Goal: Task Accomplishment & Management: Complete application form

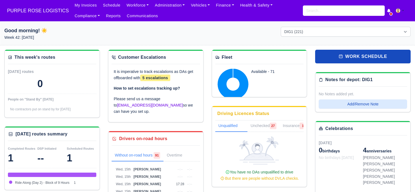
select select "1"
click at [345, 11] on input "search" at bounding box center [344, 10] width 82 height 10
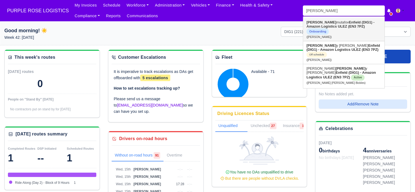
click at [332, 25] on strong "Enfield (DIG1) - Amazon Logistics ULEZ (EN3 7PZ)" at bounding box center [341, 24] width 68 height 8
type input "[PERSON_NAME]"
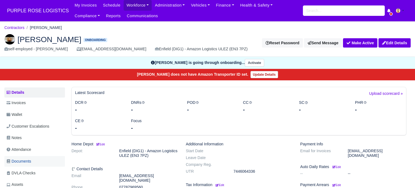
click at [28, 162] on span "Documents" at bounding box center [19, 161] width 25 height 6
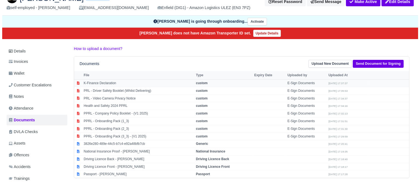
scroll to position [41, 0]
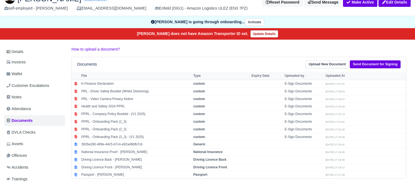
click at [369, 59] on div "Documents Upload New Document Send Document for Signing" at bounding box center [239, 64] width 335 height 14
click at [369, 63] on link "Send Document for Signing" at bounding box center [375, 64] width 51 height 8
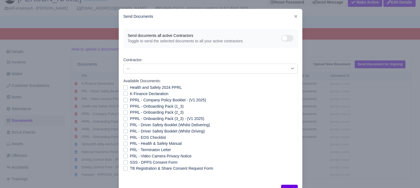
click at [126, 131] on div "PRL - Driver Safety Booklet (Whilst Driving)" at bounding box center [210, 131] width 174 height 6
click at [130, 131] on label "PRL - Driver Safety Booklet (Whilst Driving)" at bounding box center [167, 131] width 75 height 6
click at [123, 131] on input "PRL - Driver Safety Booklet (Whilst Driving)" at bounding box center [125, 130] width 4 height 4
checkbox input "true"
click at [130, 157] on label "PRL - Video Camera Privacy Notice" at bounding box center [160, 156] width 61 height 6
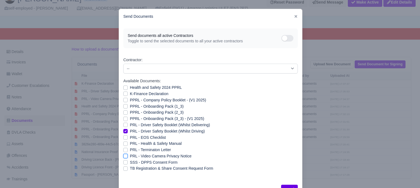
click at [123, 157] on input "PRL - Video Camera Privacy Notice" at bounding box center [125, 155] width 4 height 4
click at [130, 157] on label "PRL - Video Camera Privacy Notice" at bounding box center [160, 156] width 61 height 6
click at [123, 157] on input "PRL - Video Camera Privacy Notice" at bounding box center [125, 155] width 4 height 4
checkbox input "false"
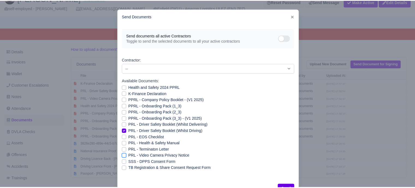
scroll to position [20, 0]
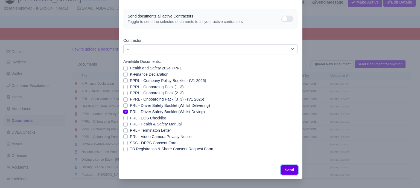
click at [288, 169] on button "Send" at bounding box center [289, 169] width 17 height 9
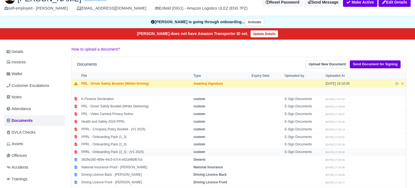
scroll to position [41, 0]
click at [384, 64] on link "Send Document for Signing" at bounding box center [375, 64] width 51 height 8
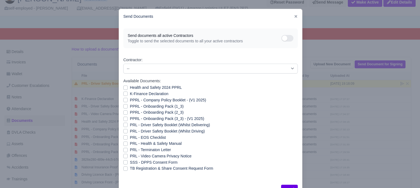
click at [130, 144] on label "PRL - Health & Safety Manual" at bounding box center [156, 143] width 52 height 6
click at [123, 144] on input "PRL - Health & Safety Manual" at bounding box center [125, 142] width 4 height 4
checkbox input "true"
click at [283, 185] on button "Send" at bounding box center [289, 189] width 17 height 9
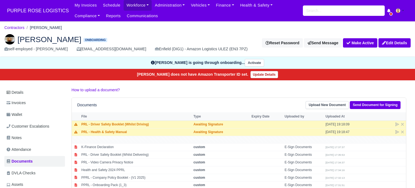
scroll to position [41, 0]
click at [328, 11] on input "search" at bounding box center [344, 10] width 82 height 10
type input "maur"
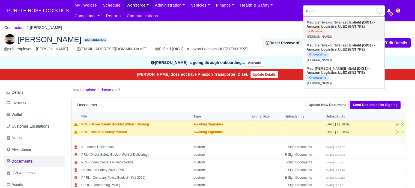
type input "[PERSON_NAME]"
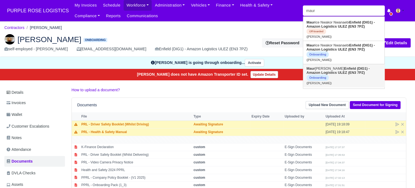
click at [336, 71] on link "Maur [PERSON_NAME] Enfield (DIG1) - Amazon Logistics ULEZ (EN3 7PZ) Onboarding …" at bounding box center [343, 75] width 81 height 23
type input "[PERSON_NAME]"
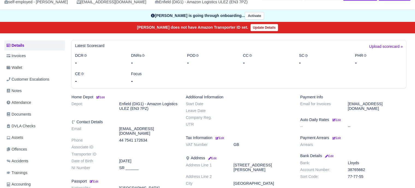
scroll to position [50, 0]
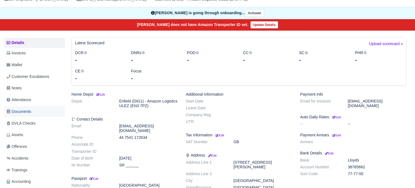
click at [30, 113] on span "Documents" at bounding box center [19, 111] width 25 height 6
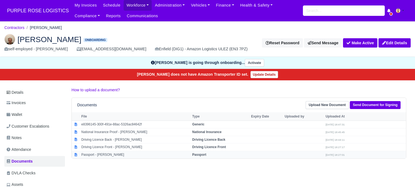
click at [203, 154] on strong "Passport" at bounding box center [199, 155] width 14 height 4
select select "passport"
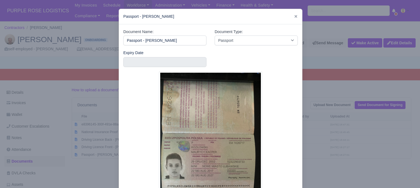
click at [352, 124] on div at bounding box center [210, 94] width 420 height 188
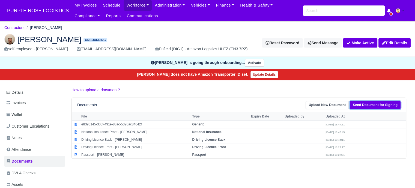
click at [375, 105] on link "Send Document for Signing" at bounding box center [375, 105] width 51 height 8
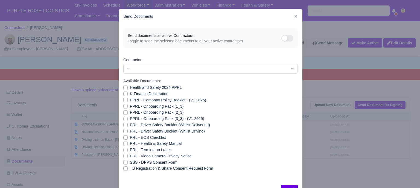
click at [131, 86] on label "Health and Safety 2024 PPRL" at bounding box center [156, 87] width 52 height 6
click at [128, 86] on input "Health and Safety 2024 PPRL" at bounding box center [125, 86] width 4 height 4
checkbox input "true"
click at [130, 93] on label "K-Finance Declaration" at bounding box center [149, 94] width 39 height 6
click at [128, 93] on input "K-Finance Declaration" at bounding box center [125, 93] width 4 height 4
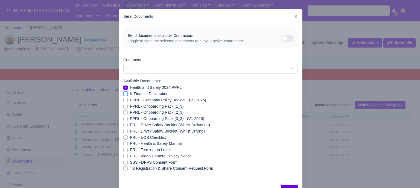
checkbox input "true"
click at [130, 98] on label "PPRL - Company Policy Booklet - (V1 2025)" at bounding box center [168, 100] width 76 height 6
click at [125, 98] on input "PPRL - Company Policy Booklet - (V1 2025)" at bounding box center [125, 99] width 4 height 4
checkbox input "true"
click at [126, 105] on div "PPRL - Onboarding Pack (1_3)" at bounding box center [210, 106] width 174 height 6
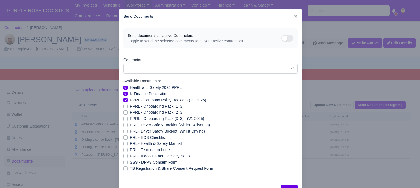
click at [130, 106] on label "PPRL - Onboarding Pack (1_3)" at bounding box center [157, 106] width 54 height 6
click at [124, 106] on input "PPRL - Onboarding Pack (1_3)" at bounding box center [125, 105] width 4 height 4
checkbox input "true"
click at [130, 112] on label "PPRL - Onboarding Pack (2_3)" at bounding box center [157, 112] width 54 height 6
click at [123, 112] on input "PPRL - Onboarding Pack (2_3)" at bounding box center [125, 111] width 4 height 4
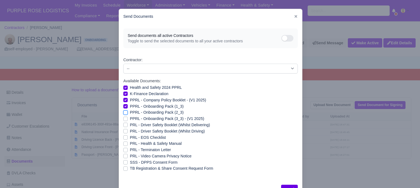
checkbox input "true"
click at [130, 120] on label "PPRL - Onboarding Pack (3_3) - (V1 2025)" at bounding box center [167, 119] width 74 height 6
click at [123, 120] on input "PPRL - Onboarding Pack (3_3) - (V1 2025)" at bounding box center [125, 118] width 4 height 4
checkbox input "true"
click at [130, 125] on label "PRL - Driver Safety Booklet (Whilst Delivering)" at bounding box center [170, 125] width 80 height 6
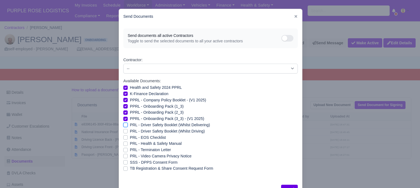
click at [123, 125] on input "PRL - Driver Safety Booklet (Whilst Delivering)" at bounding box center [125, 124] width 4 height 4
checkbox input "true"
click at [130, 131] on label "PRL - Driver Safety Booklet (Whilst Driving)" at bounding box center [167, 131] width 75 height 6
click at [123, 131] on input "PRL - Driver Safety Booklet (Whilst Driving)" at bounding box center [125, 130] width 4 height 4
checkbox input "true"
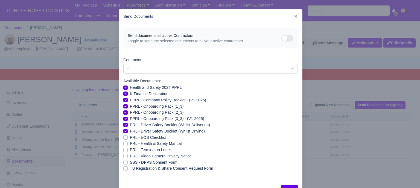
click at [130, 143] on label "PRL - Health & Safety Manual" at bounding box center [156, 143] width 52 height 6
click at [123, 143] on input "PRL - Health & Safety Manual" at bounding box center [125, 142] width 4 height 4
checkbox input "true"
click at [130, 158] on label "PRL - Video Camera Privacy Notice" at bounding box center [160, 156] width 61 height 6
click at [123, 157] on input "PRL - Video Camera Privacy Notice" at bounding box center [125, 155] width 4 height 4
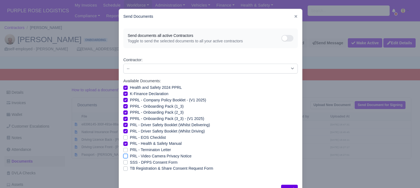
checkbox input "true"
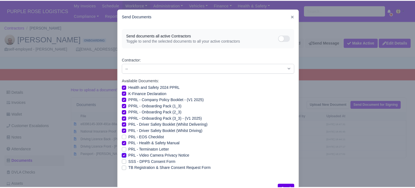
scroll to position [20, 0]
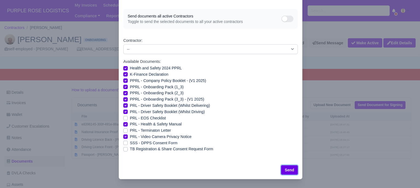
click at [292, 170] on button "Send" at bounding box center [289, 169] width 17 height 9
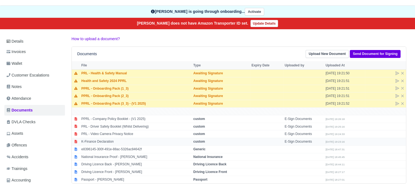
scroll to position [55, 0]
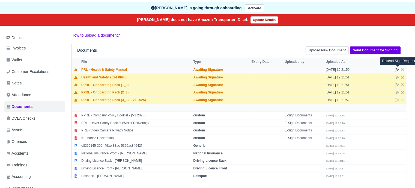
click at [397, 70] on icon at bounding box center [398, 69] width 4 height 4
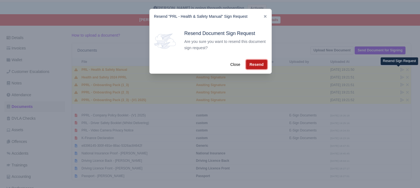
click at [254, 66] on button "Resend" at bounding box center [256, 64] width 21 height 9
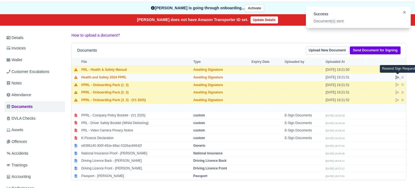
click at [397, 75] on icon at bounding box center [398, 77] width 4 height 4
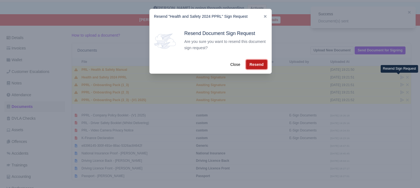
click at [260, 63] on button "Resend" at bounding box center [256, 64] width 21 height 9
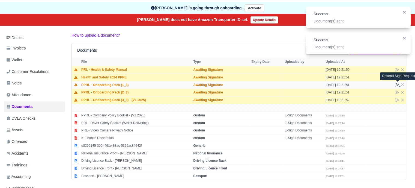
click at [397, 85] on icon at bounding box center [398, 84] width 4 height 4
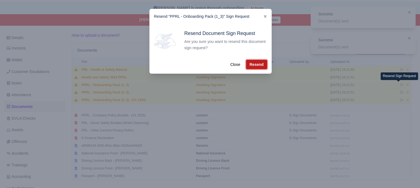
click at [247, 63] on button "Resend" at bounding box center [256, 64] width 21 height 9
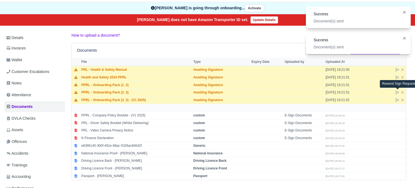
drag, startPoint x: 397, startPoint y: 93, endPoint x: 388, endPoint y: 90, distance: 9.3
click at [397, 92] on icon at bounding box center [398, 92] width 4 height 4
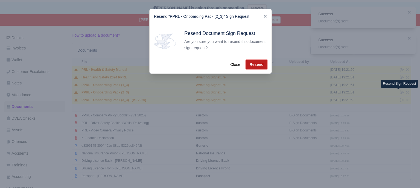
click at [250, 65] on button "Resend" at bounding box center [256, 64] width 21 height 9
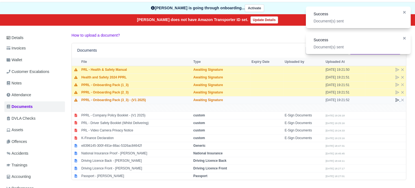
click at [396, 99] on icon at bounding box center [398, 100] width 4 height 4
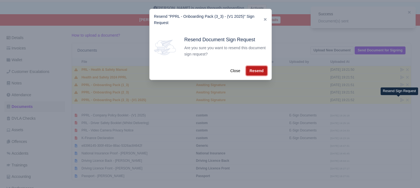
click at [259, 71] on button "Resend" at bounding box center [256, 70] width 21 height 9
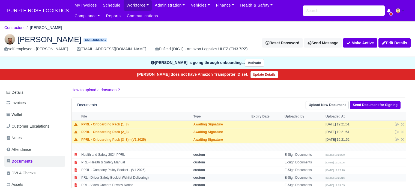
scroll to position [55, 0]
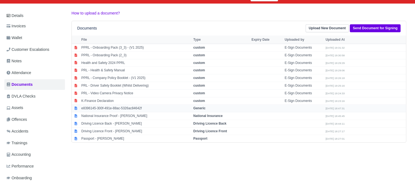
scroll to position [82, 0]
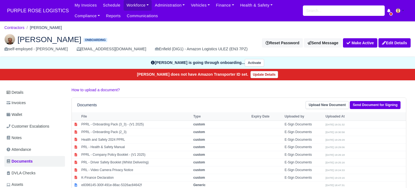
scroll to position [82, 0]
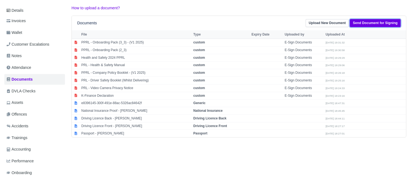
click at [365, 20] on link "Send Document for Signing" at bounding box center [375, 23] width 51 height 8
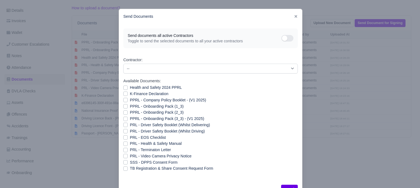
click at [294, 15] on icon at bounding box center [295, 16] width 3 height 3
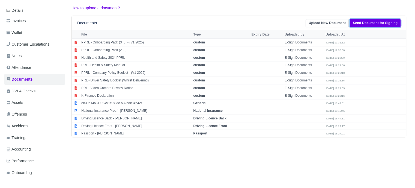
click at [387, 24] on link "Send Document for Signing" at bounding box center [375, 23] width 51 height 8
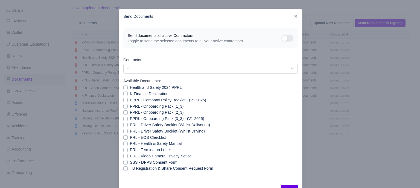
click at [130, 131] on label "PRL - Driver Safety Booklet (Whilst Driving)" at bounding box center [167, 131] width 75 height 6
click at [123, 131] on input "PRL - Driver Safety Booklet (Whilst Driving)" at bounding box center [125, 130] width 4 height 4
checkbox input "true"
click at [130, 119] on label "PPRL - Onboarding Pack (3_3) - (V1 2025)" at bounding box center [167, 119] width 74 height 6
click at [124, 119] on input "PPRL - Onboarding Pack (3_3) - (V1 2025)" at bounding box center [125, 118] width 4 height 4
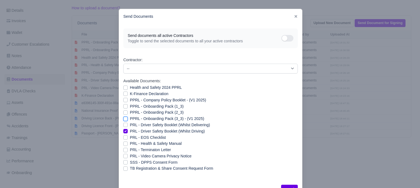
checkbox input "true"
click at [284, 184] on div "Send" at bounding box center [210, 189] width 183 height 18
click at [284, 185] on button "Send" at bounding box center [289, 189] width 17 height 9
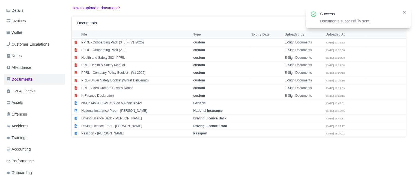
drag, startPoint x: 404, startPoint y: 12, endPoint x: 400, endPoint y: 13, distance: 4.7
click at [405, 12] on icon at bounding box center [404, 12] width 3 height 3
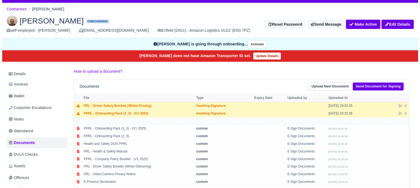
scroll to position [27, 0]
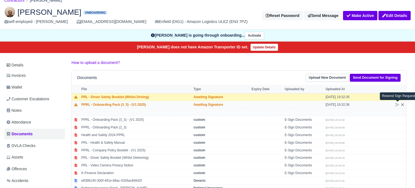
click at [402, 105] on icon at bounding box center [403, 104] width 4 height 4
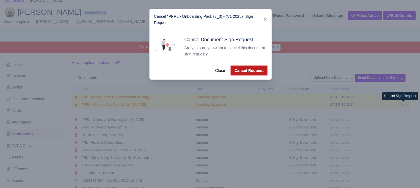
click at [261, 70] on button "Cancel Request" at bounding box center [249, 70] width 36 height 9
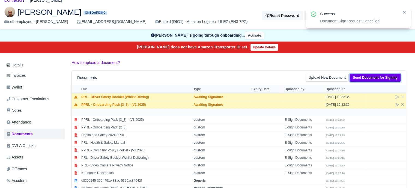
click at [376, 74] on link "Send Document for Signing" at bounding box center [375, 78] width 51 height 8
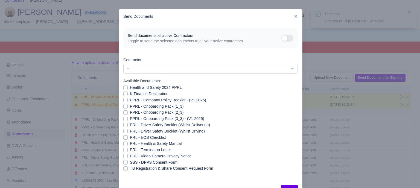
click at [153, 105] on label "PPRL - Onboarding Pack (1_3)" at bounding box center [157, 106] width 54 height 6
click at [128, 105] on input "PPRL - Onboarding Pack (1_3)" at bounding box center [125, 105] width 4 height 4
checkbox input "true"
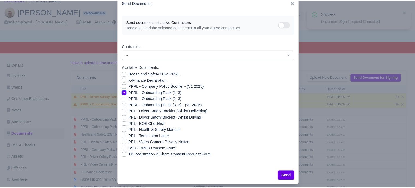
scroll to position [20, 0]
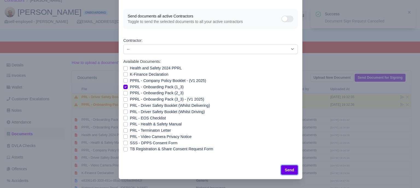
click at [291, 172] on button "Send" at bounding box center [289, 169] width 17 height 9
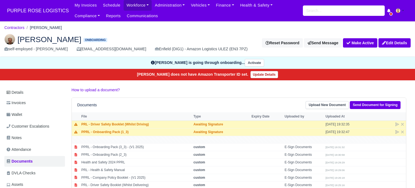
scroll to position [27, 0]
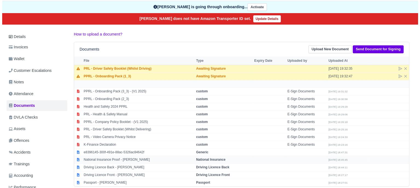
scroll to position [106, 0]
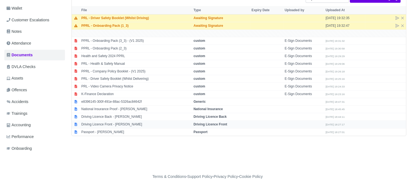
click at [220, 123] on strong "Driving Licence Front" at bounding box center [211, 124] width 34 height 4
select select "driving-licence-front"
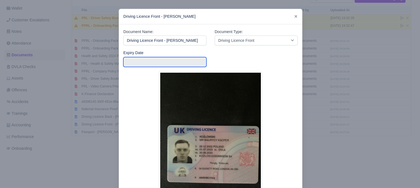
click at [171, 61] on input "text" at bounding box center [164, 62] width 83 height 10
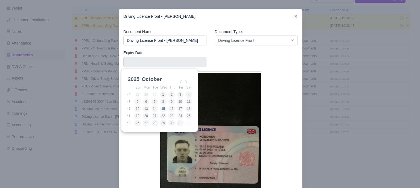
click at [135, 79] on select "2025 2026 2027 2028 2029 2030 2031 2032 2033 2034 2035 2036 2037 2038 2039 2040…" at bounding box center [138, 81] width 25 height 11
click at [156, 78] on select "January February March April May June July August September October November De…" at bounding box center [158, 81] width 36 height 11
type input "2033-06-30"
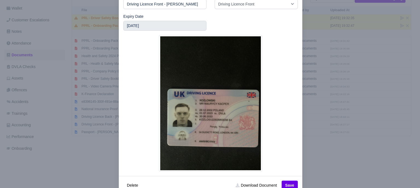
scroll to position [52, 0]
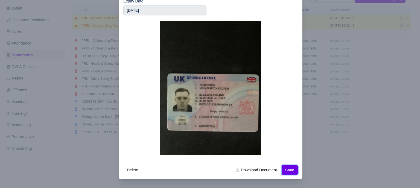
click at [286, 169] on button "Save" at bounding box center [289, 169] width 16 height 9
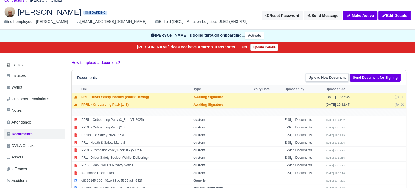
click at [323, 79] on link "Upload New Document" at bounding box center [327, 78] width 43 height 8
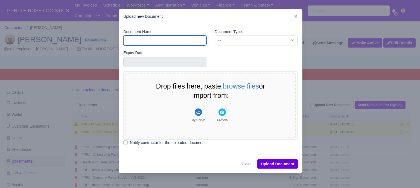
click at [172, 43] on input "Document Name" at bounding box center [164, 41] width 83 height 10
type input "RTW"
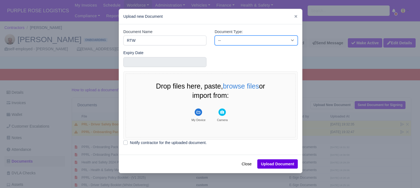
click at [216, 40] on select "-- Accounting Engagement Letter Age Verification Confirmation Background Check …" at bounding box center [255, 41] width 83 height 10
select select "right-to-work"
click at [214, 36] on select "-- Accounting Engagement Letter Age Verification Confirmation Background Check …" at bounding box center [255, 41] width 83 height 10
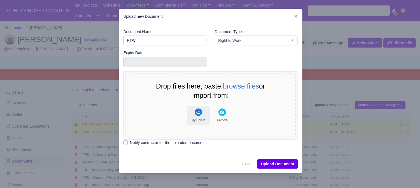
click at [196, 112] on rect "File Uploader" at bounding box center [197, 111] width 7 height 7
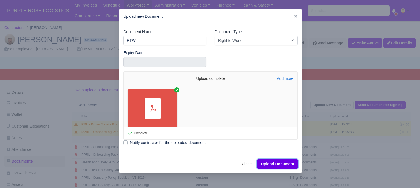
click at [271, 164] on button "Upload Document" at bounding box center [277, 163] width 40 height 9
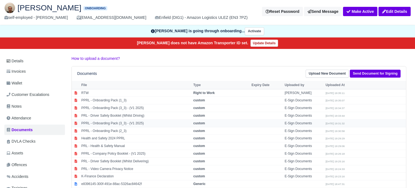
scroll to position [55, 0]
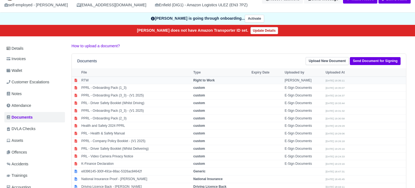
click at [204, 80] on strong "Right to Work" at bounding box center [204, 80] width 21 height 4
select select "right-to-work"
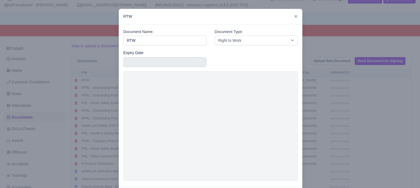
click at [311, 37] on div at bounding box center [210, 94] width 420 height 188
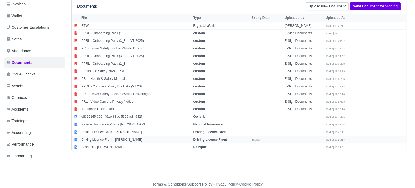
scroll to position [82, 0]
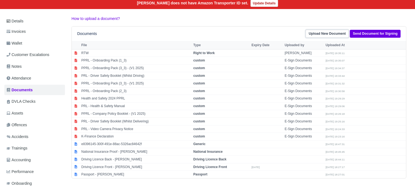
click at [322, 36] on link "Upload New Document" at bounding box center [327, 34] width 43 height 8
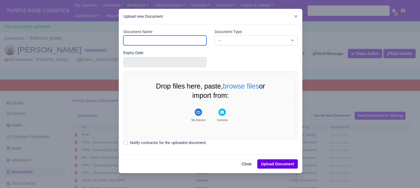
click at [158, 42] on input "Document Name" at bounding box center [164, 41] width 83 height 10
type input "Driver License"
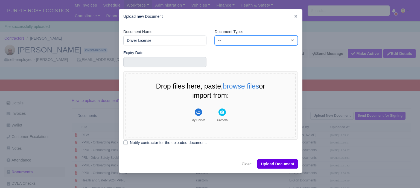
click at [225, 43] on select "-- Accounting Engagement Letter Age Verification Confirmation Background Check …" at bounding box center [255, 41] width 83 height 10
select select "driver-licence-declaration"
click at [214, 36] on select "-- Accounting Engagement Letter Age Verification Confirmation Background Check …" at bounding box center [255, 41] width 83 height 10
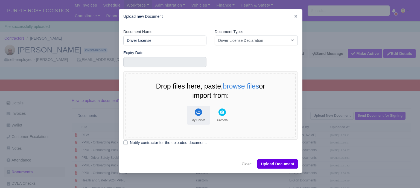
click at [194, 108] on icon "File Uploader" at bounding box center [197, 111] width 7 height 7
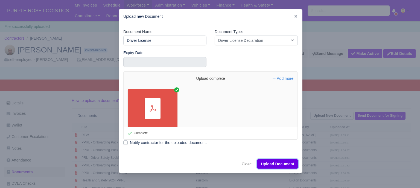
click at [275, 164] on button "Upload Document" at bounding box center [277, 163] width 40 height 9
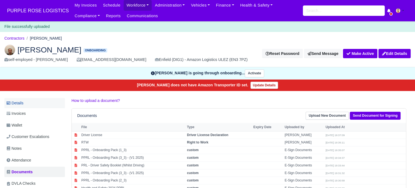
click at [33, 104] on link "Details" at bounding box center [34, 103] width 61 height 10
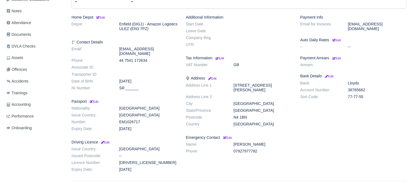
scroll to position [137, 0]
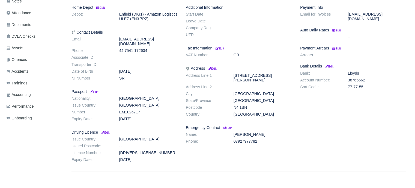
click at [128, 76] on dd "SR ______" at bounding box center [148, 78] width 67 height 5
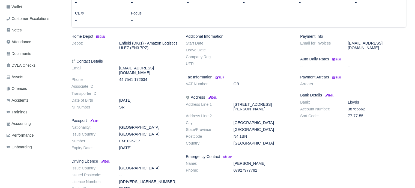
scroll to position [98, 0]
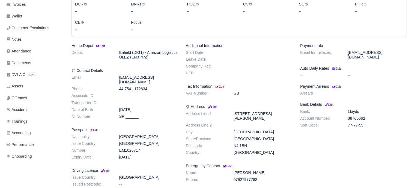
click at [125, 114] on dd "SR ______" at bounding box center [148, 116] width 67 height 5
click at [117, 114] on dd "SR ______" at bounding box center [148, 116] width 67 height 5
click at [130, 114] on dd "SR ______" at bounding box center [148, 116] width 67 height 5
click at [126, 114] on dd "SR ______" at bounding box center [148, 116] width 67 height 5
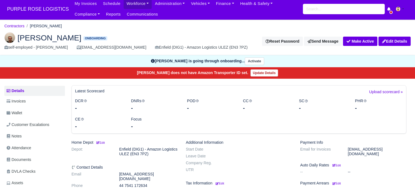
scroll to position [0, 0]
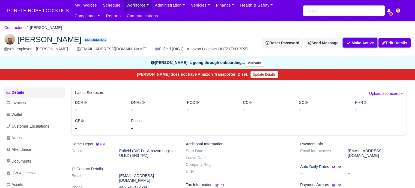
click at [369, 43] on button "Make Active" at bounding box center [360, 42] width 34 height 9
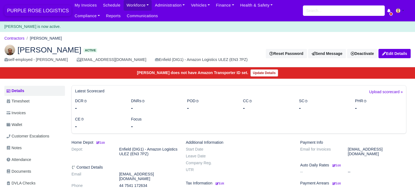
drag, startPoint x: 0, startPoint y: 0, endPoint x: 35, endPoint y: 9, distance: 36.2
click at [35, 9] on span "PURPLE ROSE LOGISTICS" at bounding box center [37, 10] width 67 height 11
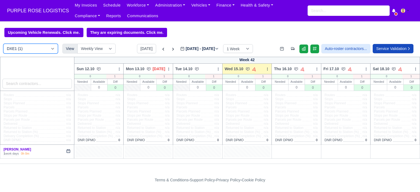
click at [37, 50] on select "DXE1 (1) DIG1 (222) DAK1 (1) GIMD (73)" at bounding box center [30, 49] width 55 height 10
select select "5"
click at [3, 44] on select "DXE1 (1) DIG1 (222) DAK1 (1) GIMD (73)" at bounding box center [30, 49] width 55 height 10
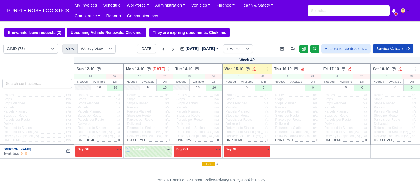
click at [16, 150] on link "Adomako Obeng" at bounding box center [18, 150] width 28 height 4
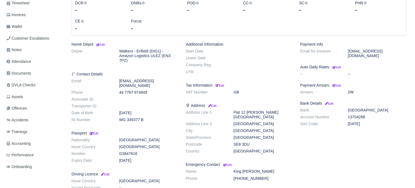
scroll to position [109, 0]
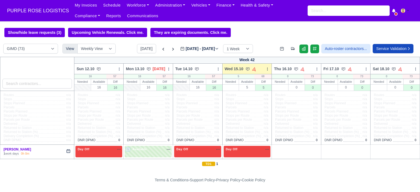
select select "1"
click at [3, 44] on select "DXE1 (1) DIG1 (222) DAK1 (1) GIMD (73)" at bounding box center [30, 49] width 55 height 10
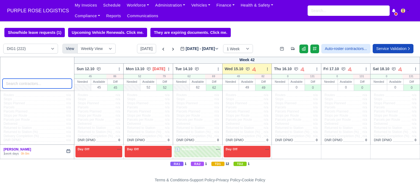
click at [40, 87] on input "search" at bounding box center [36, 84] width 69 height 10
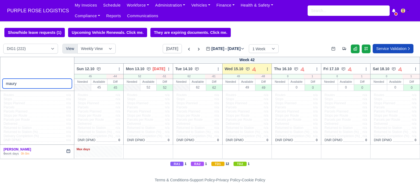
type input "maury"
click at [96, 149] on div "Max days" at bounding box center [98, 149] width 45 height 5
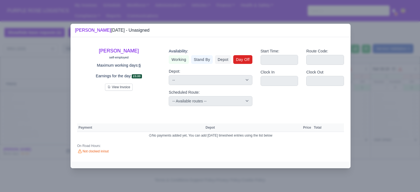
click at [241, 61] on link "Day Off" at bounding box center [242, 59] width 19 height 9
select select
select select "na"
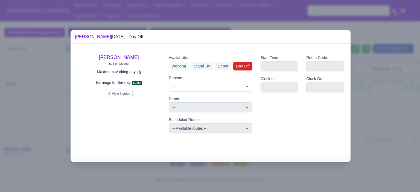
drag, startPoint x: 388, startPoint y: 115, endPoint x: 303, endPoint y: 136, distance: 87.4
click at [387, 115] on div at bounding box center [210, 96] width 420 height 192
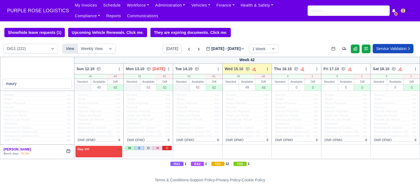
click at [167, 149] on link "O" at bounding box center [167, 148] width 10 height 4
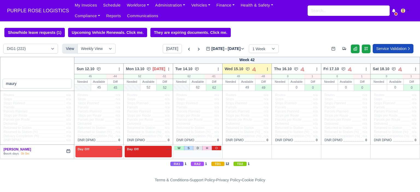
click at [216, 148] on link "O" at bounding box center [216, 148] width 10 height 4
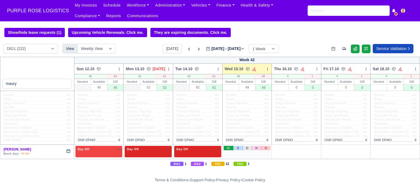
click at [225, 149] on link "W" at bounding box center [228, 148] width 10 height 4
click at [239, 149] on span "Available" at bounding box center [238, 149] width 17 height 4
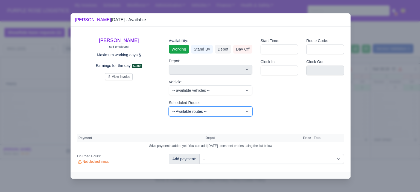
click at [194, 111] on select "-- Available routes -- Standard Parcel - Block of 6 Hours - (SD6) AmFlex RTS Ve…" at bounding box center [210, 112] width 83 height 10
select select "6"
click at [169, 107] on select "-- Available routes -- Standard Parcel - Block of 6 Hours - (SD6) AmFlex RTS Ve…" at bounding box center [210, 112] width 83 height 10
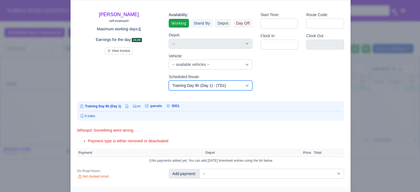
scroll to position [31, 0]
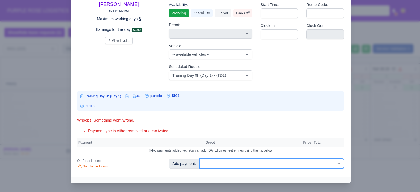
click at [249, 160] on select "-- Additional Hour Support (£14.50) Additional Hour Support (Walkers) (£13.50) …" at bounding box center [271, 164] width 145 height 10
select select "85"
click at [199, 159] on select "-- Additional Hour Support (£14.50) Additional Hour Support (Walkers) (£13.50) …" at bounding box center [271, 164] width 145 height 10
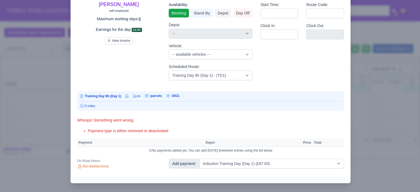
select select "1"
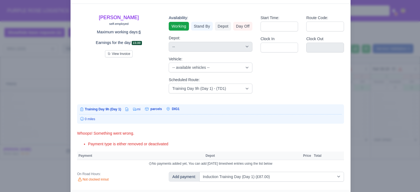
select select "1"
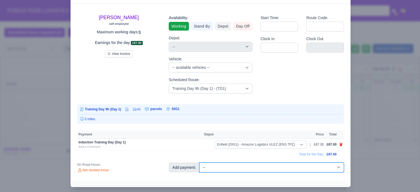
click at [250, 166] on select "-- Additional Hour Support (£14.50) Additional Hour Support (Walkers) (£13.50) …" at bounding box center [271, 168] width 145 height 10
select select "104"
click at [199, 163] on select "-- Additional Hour Support (£14.50) Additional Hour Support (Walkers) (£13.50) …" at bounding box center [271, 168] width 145 height 10
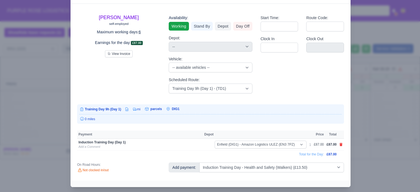
select select "1"
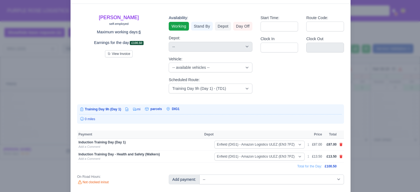
scroll to position [24, 0]
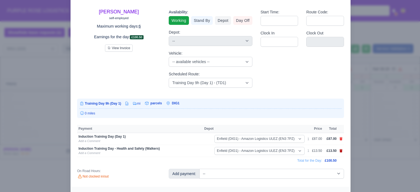
click at [340, 151] on icon at bounding box center [340, 150] width 3 height 3
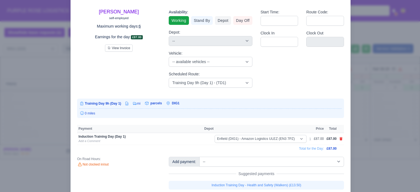
scroll to position [28, 0]
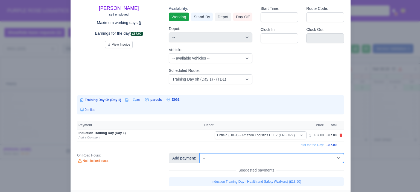
click at [276, 160] on select "-- Additional Hour Support (£14.50) Additional Hour Support (Walkers) (£13.50) …" at bounding box center [271, 158] width 145 height 10
select select "103"
click at [199, 153] on select "-- Additional Hour Support (£14.50) Additional Hour Support (Walkers) (£13.50) …" at bounding box center [271, 158] width 145 height 10
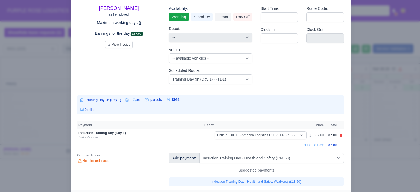
select select "1"
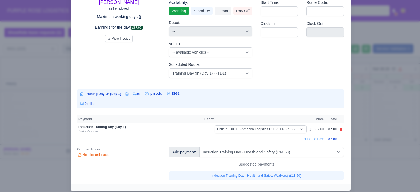
select select "1"
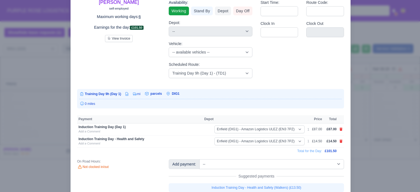
click at [377, 123] on div at bounding box center [210, 96] width 420 height 192
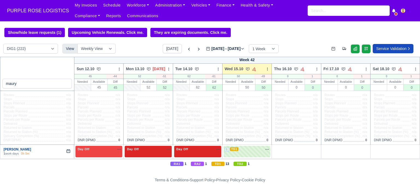
click at [27, 148] on link "Maurycy Kozlowski" at bounding box center [18, 150] width 28 height 4
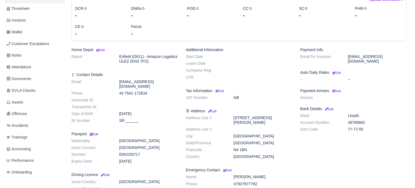
scroll to position [55, 0]
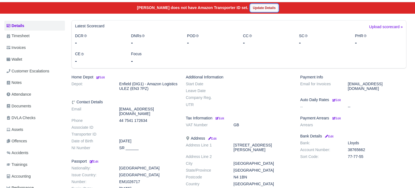
click at [263, 7] on link "Update Details" at bounding box center [265, 7] width 28 height 7
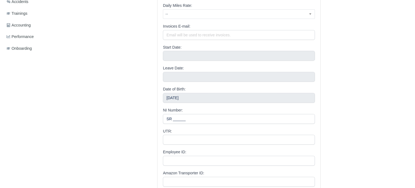
scroll to position [219, 0]
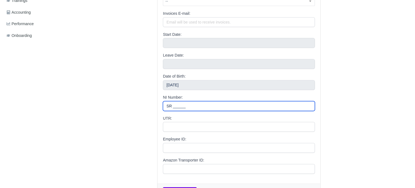
click at [187, 106] on input "SR ______" at bounding box center [239, 106] width 152 height 10
drag, startPoint x: 187, startPoint y: 106, endPoint x: 163, endPoint y: 105, distance: 24.6
click at [163, 105] on div "E-mail: [EMAIL_ADDRESS][DOMAIN_NAME] Unique email in the system. Name: [PERSON_…" at bounding box center [239, 26] width 163 height 316
paste input "06 63 72 A"
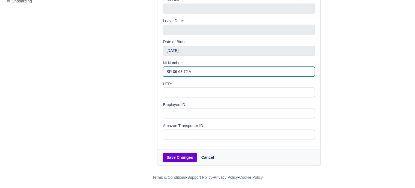
scroll to position [254, 0]
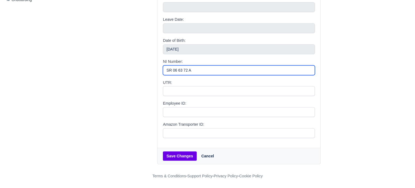
click at [177, 71] on input "SR 06 63 72 A" at bounding box center [239, 70] width 152 height 10
click at [181, 70] on input "SR 0663 72 A" at bounding box center [239, 70] width 152 height 10
click at [185, 71] on input "SR 066372 A" at bounding box center [239, 70] width 152 height 10
click at [172, 70] on input "SR 066372A" at bounding box center [239, 70] width 152 height 10
type input "SR066372A"
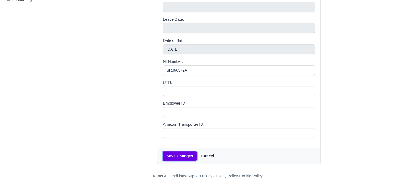
click at [186, 156] on button "Save Changes" at bounding box center [180, 155] width 34 height 9
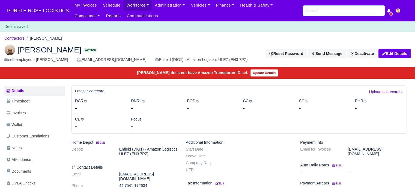
click at [314, 10] on input "search" at bounding box center [344, 10] width 82 height 10
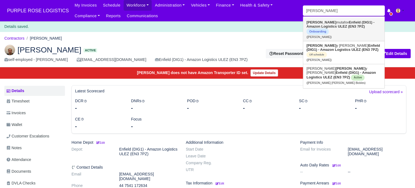
click at [341, 23] on strong "Enfield (DIG1) - Amazon Logistics ULEZ (EN3 7PZ)" at bounding box center [341, 24] width 68 height 8
type input "[PERSON_NAME]"
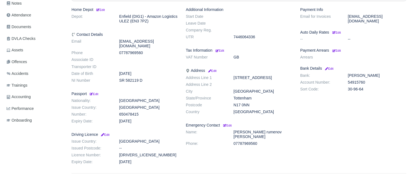
scroll to position [137, 0]
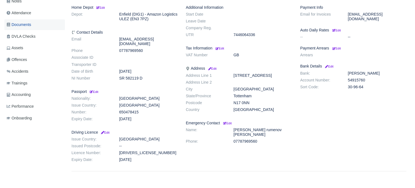
click at [30, 26] on span "Documents" at bounding box center [19, 25] width 25 height 6
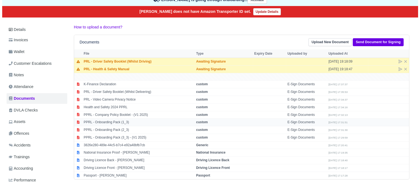
scroll to position [82, 0]
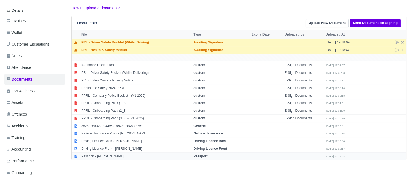
click at [206, 154] on strong "Passport" at bounding box center [201, 156] width 14 height 4
select select "passport"
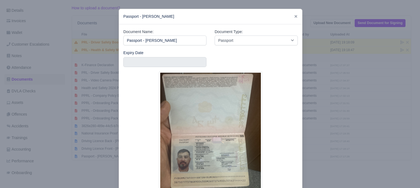
click at [331, 78] on div at bounding box center [210, 94] width 420 height 188
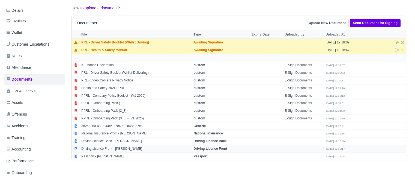
click at [224, 148] on strong "Driving Licence Front" at bounding box center [211, 149] width 34 height 4
select select "driving-licence-front"
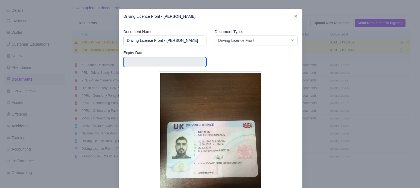
click at [166, 63] on input "text" at bounding box center [164, 62] width 83 height 10
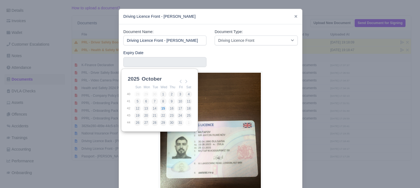
click at [137, 79] on select "2025 2026 2027 2028 2029 2030 2031 2032 2033 2034 2035 2036 2037 2038 2039 2040…" at bounding box center [138, 81] width 25 height 11
drag, startPoint x: 154, startPoint y: 78, endPoint x: 154, endPoint y: 84, distance: 6.0
click at [154, 78] on select "January February March April May June July August September October November De…" at bounding box center [158, 81] width 36 height 11
type input "[DATE]"
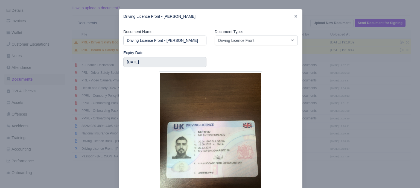
scroll to position [52, 0]
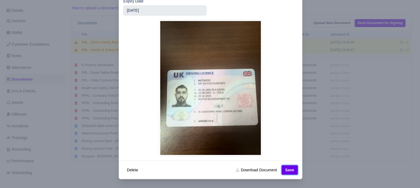
click at [288, 171] on button "Save" at bounding box center [289, 169] width 16 height 9
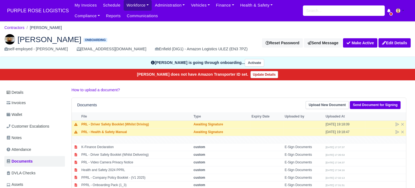
click at [140, 6] on link "Workforce" at bounding box center [138, 5] width 28 height 11
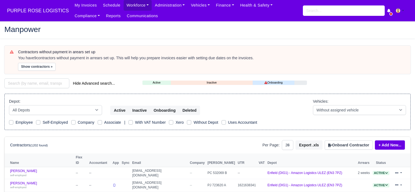
select select "25"
click at [347, 145] on button "Onboard Contractor" at bounding box center [349, 144] width 48 height 9
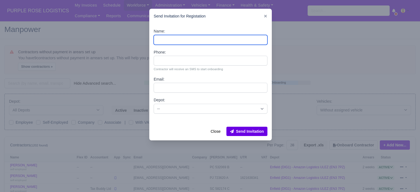
drag, startPoint x: 205, startPoint y: 40, endPoint x: 201, endPoint y: 38, distance: 3.8
click at [205, 40] on input "Name:" at bounding box center [211, 40] width 114 height 10
paste input "Annus Javed"
type input "Annus Javed"
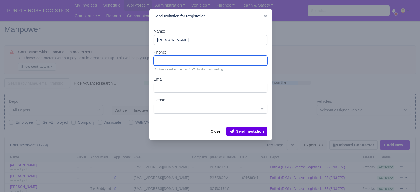
click at [170, 59] on input "Phone:" at bounding box center [211, 61] width 114 height 10
paste input "44 7495 094559"
type input "44 7495 094559"
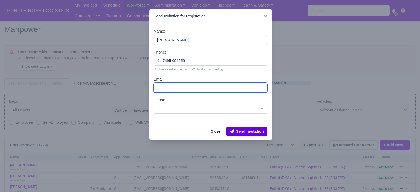
click at [174, 89] on input "Email:" at bounding box center [211, 88] width 114 height 10
paste input "Annusjaved8@gmail.com"
type input "[EMAIL_ADDRESS][DOMAIN_NAME]"
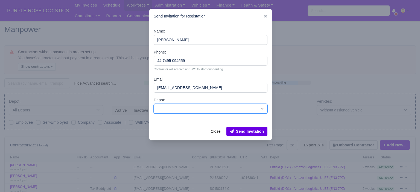
click at [176, 107] on select "-- Bromley by Bow(DXE1)- Amazon Logistics C-ZONE/ULEZ Enfield (DIG1) - Amazon L…" at bounding box center [211, 109] width 114 height 10
click at [154, 104] on select "-- Bromley by Bow(DXE1)- Amazon Logistics C-ZONE/ULEZ Enfield (DIG1) - Amazon L…" at bounding box center [211, 109] width 114 height 10
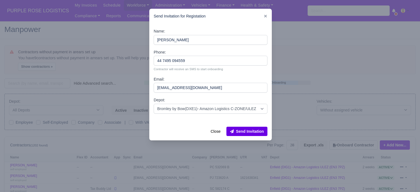
click at [169, 125] on div "Close Send Invitation" at bounding box center [210, 131] width 122 height 18
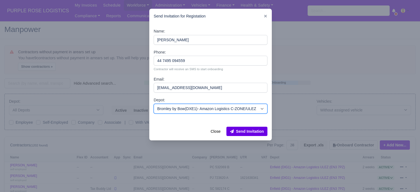
drag, startPoint x: 170, startPoint y: 110, endPoint x: 170, endPoint y: 113, distance: 3.1
click at [170, 110] on select "-- Bromley by Bow(DXE1)- Amazon Logistics C-ZONE/ULEZ Enfield (DIG1) - Amazon L…" at bounding box center [211, 109] width 114 height 10
select select "1"
click at [154, 104] on select "-- Bromley by Bow(DXE1)- Amazon Logistics C-ZONE/ULEZ Enfield (DIG1) - Amazon L…" at bounding box center [211, 109] width 114 height 10
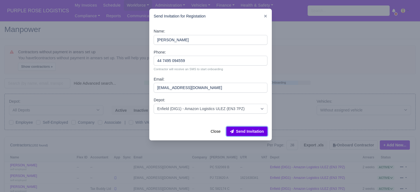
click at [247, 134] on button "Send Invitation" at bounding box center [246, 131] width 41 height 9
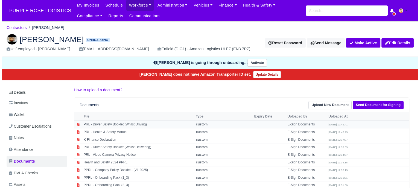
scroll to position [82, 0]
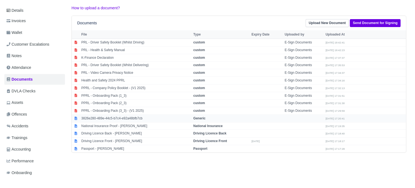
click at [203, 119] on strong "Generic" at bounding box center [200, 118] width 12 height 4
select select "generic"
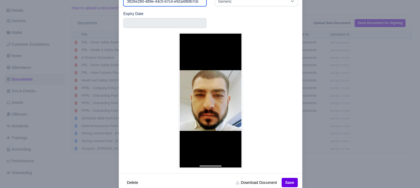
scroll to position [52, 0]
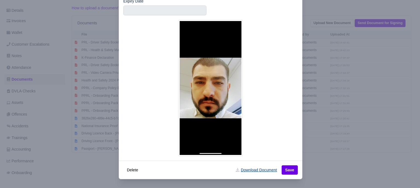
click at [265, 171] on link "Download Document" at bounding box center [256, 169] width 48 height 9
click at [264, 171] on link "Download Document" at bounding box center [256, 169] width 48 height 9
click at [240, 170] on link "Download Document" at bounding box center [256, 169] width 48 height 9
click at [370, 119] on div at bounding box center [210, 94] width 420 height 188
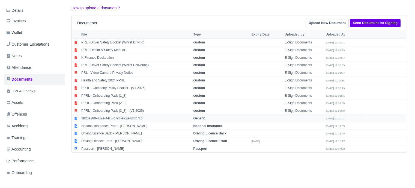
click at [207, 117] on td "Generic" at bounding box center [221, 118] width 58 height 8
select select "generic"
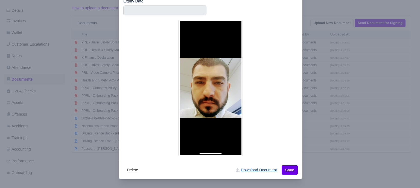
click at [254, 170] on link "Download Document" at bounding box center [256, 169] width 48 height 9
click at [236, 170] on icon at bounding box center [237, 170] width 4 height 4
click at [401, 116] on div at bounding box center [210, 94] width 420 height 188
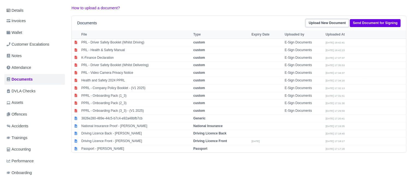
click at [331, 23] on link "Upload New Document" at bounding box center [327, 23] width 43 height 8
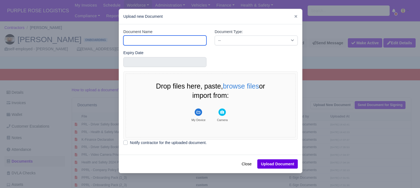
click at [173, 36] on input "Document Name" at bounding box center [164, 41] width 83 height 10
type input "RTW"
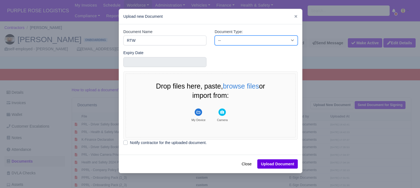
click at [234, 37] on select "-- Accounting Engagement Letter Age Verification Confirmation Background Check …" at bounding box center [255, 41] width 83 height 10
select select "right-to-work"
click at [214, 36] on select "-- Accounting Engagement Letter Age Verification Confirmation Background Check …" at bounding box center [255, 41] width 83 height 10
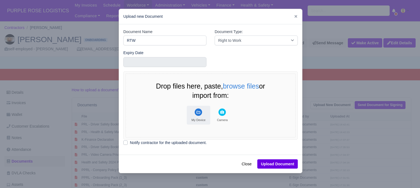
click at [196, 113] on rect "File Uploader" at bounding box center [197, 111] width 7 height 7
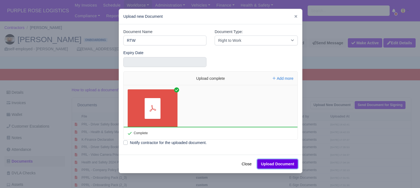
click at [287, 164] on button "Upload Document" at bounding box center [277, 163] width 40 height 9
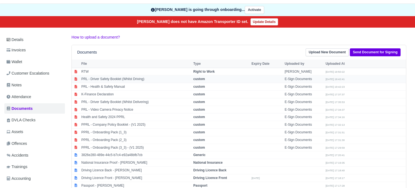
scroll to position [82, 0]
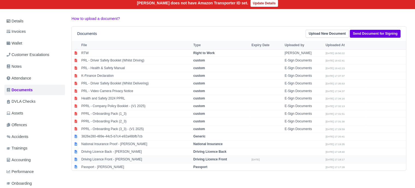
click at [208, 157] on strong "Driving Licence Front" at bounding box center [211, 159] width 34 height 4
select select "driving-licence-front"
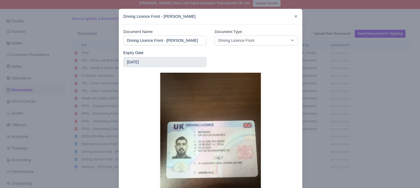
click at [320, 104] on div at bounding box center [210, 94] width 420 height 188
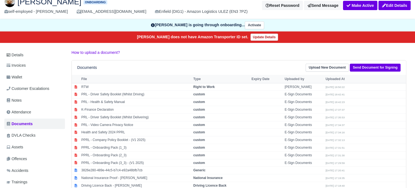
scroll to position [117, 0]
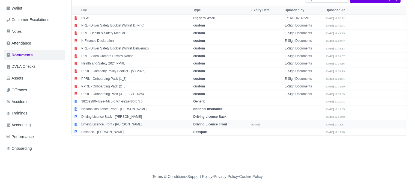
click at [211, 123] on strong "Driving Licence Front" at bounding box center [211, 124] width 34 height 4
select select "driving-licence-front"
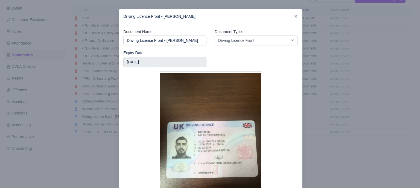
click at [209, 154] on img at bounding box center [210, 139] width 103 height 137
click at [351, 81] on div at bounding box center [210, 94] width 420 height 188
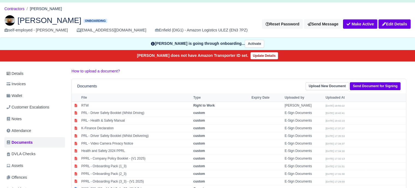
scroll to position [8, 0]
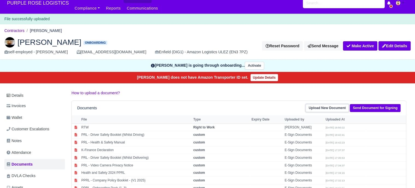
click at [331, 107] on link "Upload New Document" at bounding box center [327, 108] width 43 height 8
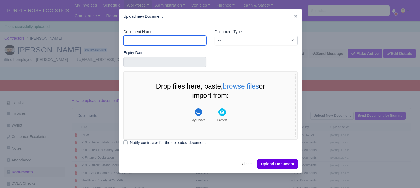
click at [169, 39] on input "Document Name" at bounding box center [164, 41] width 83 height 10
type input "Driver License"
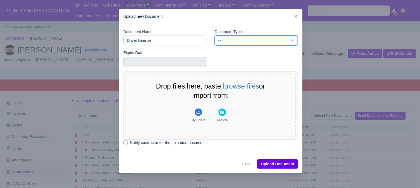
click at [216, 41] on select "-- Accounting Engagement Letter Age Verification Confirmation Background Check …" at bounding box center [255, 41] width 83 height 10
click at [223, 39] on select "-- Accounting Engagement Letter Age Verification Confirmation Background Check …" at bounding box center [255, 41] width 83 height 10
select select "driver-licence-declaration"
click at [214, 36] on select "-- Accounting Engagement Letter Age Verification Confirmation Background Check …" at bounding box center [255, 41] width 83 height 10
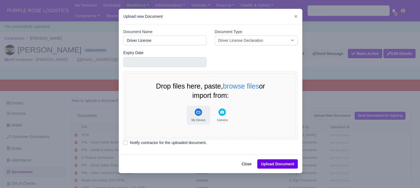
click at [199, 116] on button "My Device" at bounding box center [198, 115] width 23 height 19
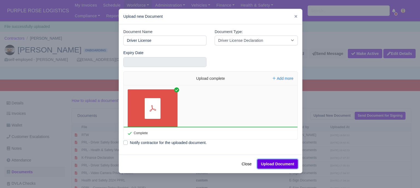
click at [287, 165] on button "Upload Document" at bounding box center [277, 163] width 40 height 9
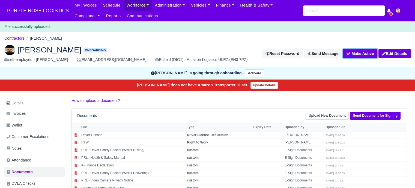
click at [359, 52] on button "Make Active" at bounding box center [360, 53] width 34 height 9
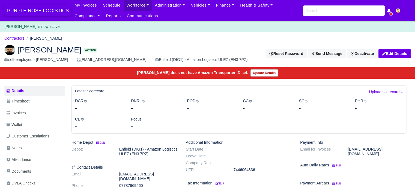
click at [35, 11] on span "PURPLE ROSE LOGISTICS" at bounding box center [37, 10] width 67 height 11
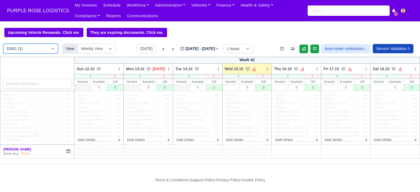
click at [36, 52] on select "DXE1 (1) DIG1 (223) DAK1 (1) GIMD (73)" at bounding box center [30, 49] width 55 height 10
select select "1"
click at [3, 44] on select "DXE1 (1) DIG1 (223) DAK1 (1) GIMD (73)" at bounding box center [30, 49] width 55 height 10
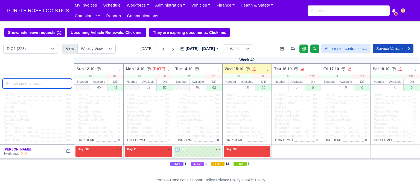
click at [33, 84] on input "search" at bounding box center [36, 84] width 69 height 10
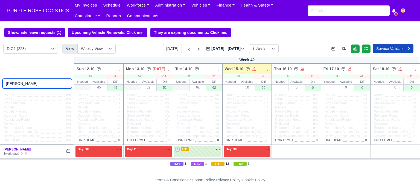
click at [38, 83] on input "anton" at bounding box center [36, 84] width 69 height 10
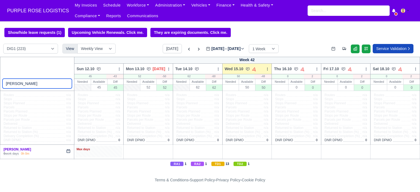
type input "anton"
click at [98, 151] on div "Max days" at bounding box center [98, 149] width 45 height 5
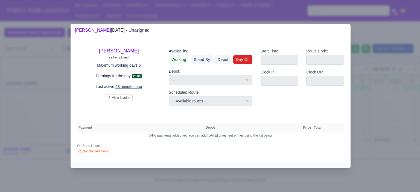
click at [242, 62] on link "Day Off" at bounding box center [242, 59] width 19 height 9
select select
select select "na"
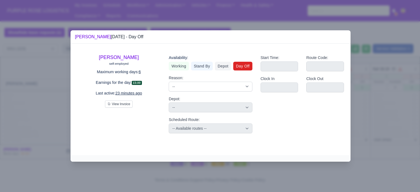
click at [365, 122] on div at bounding box center [210, 96] width 420 height 192
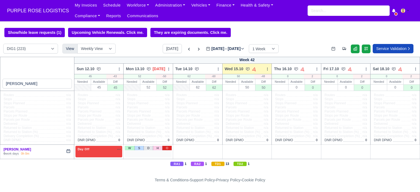
click at [166, 149] on link "O" at bounding box center [167, 148] width 10 height 4
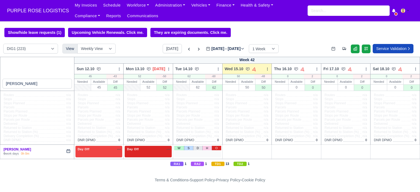
click at [214, 149] on link "O" at bounding box center [216, 148] width 10 height 4
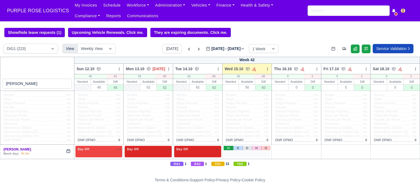
click at [227, 147] on link "W" at bounding box center [228, 148] width 10 height 4
click at [245, 151] on div "1 Available na" at bounding box center [247, 149] width 45 height 5
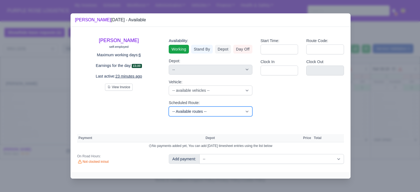
click at [213, 112] on select "-- Available routes -- Standard Parcel - Block of 6 Hours - (SD6) AmFlex RTS Ve…" at bounding box center [210, 112] width 83 height 10
select select "6"
click at [169, 107] on select "-- Available routes -- Standard Parcel - Block of 6 Hours - (SD6) AmFlex RTS Ve…" at bounding box center [210, 112] width 83 height 10
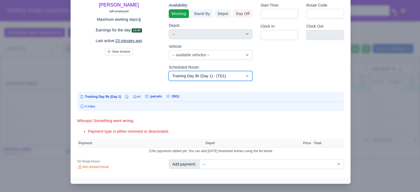
scroll to position [31, 0]
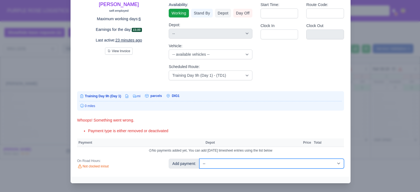
click at [249, 164] on select "-- Additional Hour Support (£14.50) Additional Hour Support (Walkers) (£13.50) …" at bounding box center [271, 164] width 145 height 10
select select "85"
click at [199, 159] on select "-- Additional Hour Support (£14.50) Additional Hour Support (Walkers) (£13.50) …" at bounding box center [271, 164] width 145 height 10
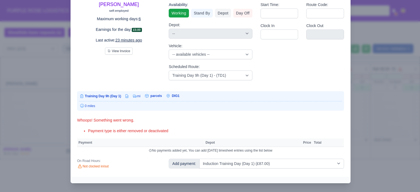
select select "1"
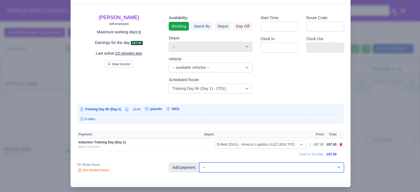
click at [254, 166] on select "-- Additional Hour Support (£14.50) Additional Hour Support (Walkers) (£13.50) …" at bounding box center [271, 168] width 145 height 10
select select "103"
click at [199, 163] on select "-- Additional Hour Support (£14.50) Additional Hour Support (Walkers) (£13.50) …" at bounding box center [271, 168] width 145 height 10
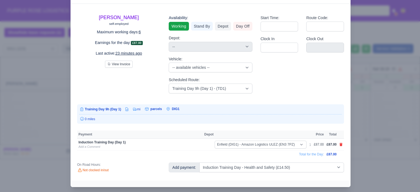
select select "1"
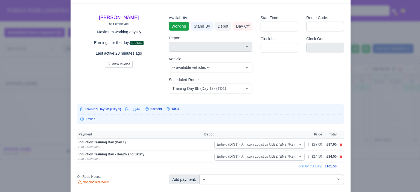
scroll to position [24, 0]
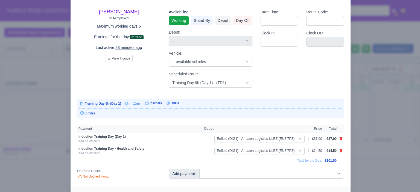
click at [362, 141] on div at bounding box center [210, 96] width 420 height 192
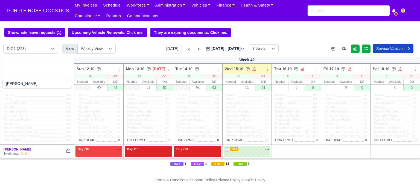
click at [319, 11] on input "search" at bounding box center [348, 10] width 82 height 10
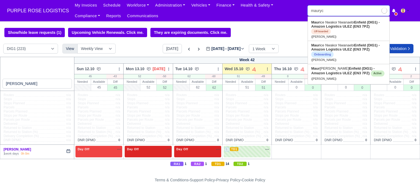
type input "maurycy"
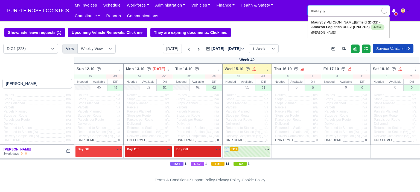
type input "maurycy Kozlowski"
click at [350, 22] on strong "Enfield (DIG1) - Amazon Logistics ULEZ (EN3 7PZ)" at bounding box center [345, 24] width 69 height 9
type input "Maurycy Kozlowski"
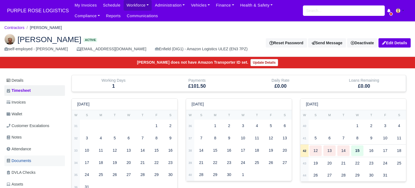
click at [34, 158] on link "Documents" at bounding box center [34, 160] width 61 height 11
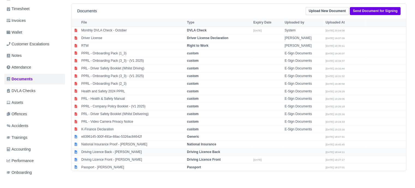
scroll to position [82, 0]
click at [194, 45] on strong "Right to Work" at bounding box center [197, 45] width 21 height 4
select select "right-to-work"
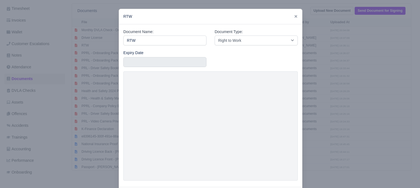
click at [346, 85] on div at bounding box center [210, 94] width 420 height 188
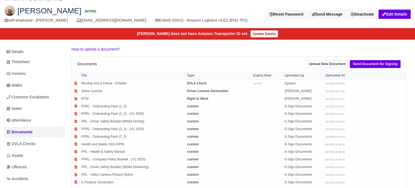
scroll to position [0, 0]
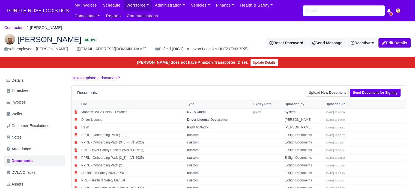
click at [317, 13] on input "search" at bounding box center [344, 10] width 82 height 10
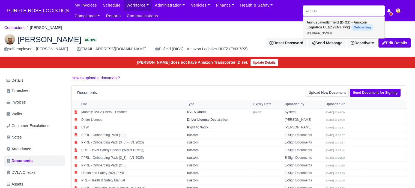
click at [337, 23] on strong "Enfield (DIG1) - Amazon Logistics ULEZ (EN3 7PZ)" at bounding box center [337, 24] width 61 height 9
type input "[PERSON_NAME]"
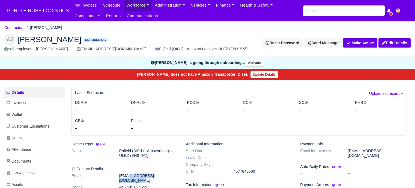
drag, startPoint x: 161, startPoint y: 176, endPoint x: 118, endPoint y: 177, distance: 42.9
click at [118, 177] on dd "[EMAIL_ADDRESS][DOMAIN_NAME]" at bounding box center [148, 177] width 67 height 9
copy dd "[EMAIL_ADDRESS][DOMAIN_NAME]"
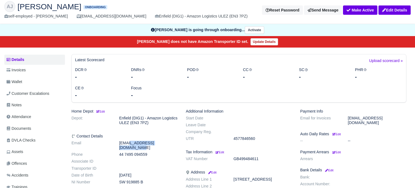
scroll to position [109, 0]
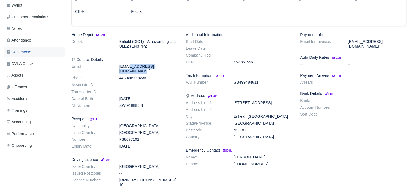
click at [33, 51] on link "Documents" at bounding box center [34, 52] width 61 height 11
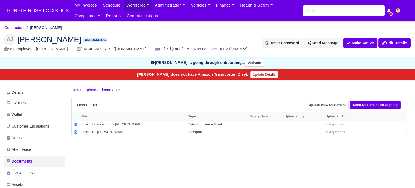
click at [329, 14] on input "search" at bounding box center [344, 10] width 82 height 10
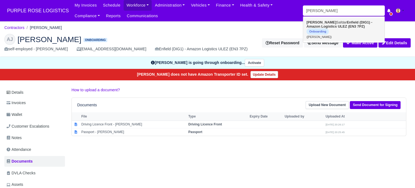
click at [323, 27] on strong "Enfield (DIG1) - Amazon Logistics ULEZ (EN3 7PZ)" at bounding box center [340, 24] width 66 height 8
type input "[PERSON_NAME]"
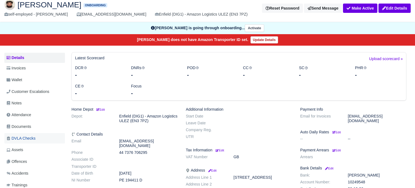
scroll to position [55, 0]
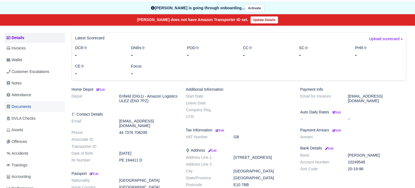
click at [24, 106] on span "Documents" at bounding box center [19, 107] width 25 height 6
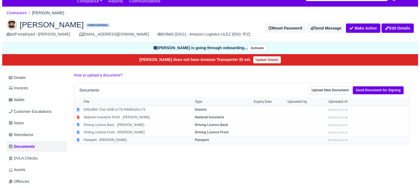
scroll to position [27, 0]
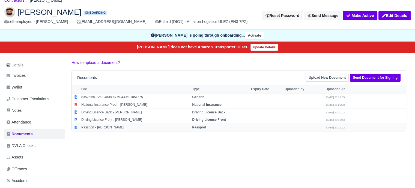
click at [198, 125] on strong "Passport" at bounding box center [199, 127] width 14 height 4
select select "passport"
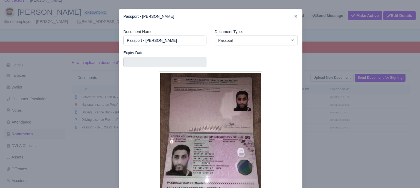
drag, startPoint x: 332, startPoint y: 137, endPoint x: 333, endPoint y: 107, distance: 29.8
click at [332, 137] on div at bounding box center [210, 94] width 420 height 188
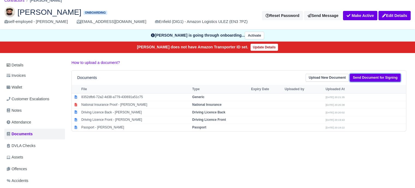
click at [370, 74] on link "Send Document for Signing" at bounding box center [375, 78] width 51 height 8
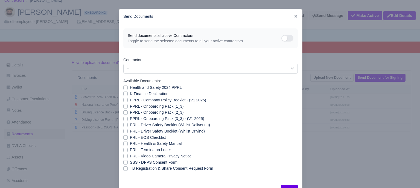
click at [137, 89] on label "Health and Safety 2024 PPRL" at bounding box center [156, 87] width 52 height 6
click at [128, 89] on input "Health and Safety 2024 PPRL" at bounding box center [125, 86] width 4 height 4
checkbox input "true"
click at [136, 93] on label "K-Finance Declaration" at bounding box center [149, 94] width 39 height 6
click at [128, 93] on input "K-Finance Declaration" at bounding box center [125, 93] width 4 height 4
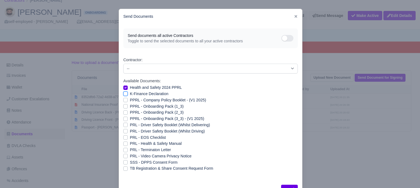
checkbox input "true"
drag, startPoint x: 135, startPoint y: 100, endPoint x: 134, endPoint y: 105, distance: 5.3
click at [135, 100] on label "PPRL - Company Policy Booklet - (V1 2025)" at bounding box center [168, 100] width 76 height 6
click at [128, 100] on input "PPRL - Company Policy Booklet - (V1 2025)" at bounding box center [125, 99] width 4 height 4
checkbox input "true"
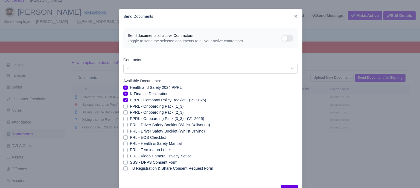
click at [134, 107] on label "PPRL - Onboarding Pack (1_3)" at bounding box center [157, 106] width 54 height 6
click at [128, 107] on input "PPRL - Onboarding Pack (1_3)" at bounding box center [125, 105] width 4 height 4
checkbox input "true"
drag, startPoint x: 133, startPoint y: 112, endPoint x: 132, endPoint y: 116, distance: 4.8
click at [133, 112] on label "PPRL - Onboarding Pack (2_3)" at bounding box center [157, 112] width 54 height 6
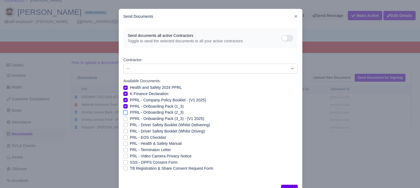
click at [128, 112] on input "PPRL - Onboarding Pack (2_3)" at bounding box center [125, 111] width 4 height 4
checkbox input "true"
click at [132, 119] on label "PPRL - Onboarding Pack (3_3) - (V1 2025)" at bounding box center [167, 119] width 74 height 6
click at [128, 119] on input "PPRL - Onboarding Pack (3_3) - (V1 2025)" at bounding box center [125, 118] width 4 height 4
checkbox input "true"
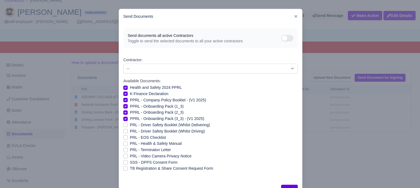
drag, startPoint x: 131, startPoint y: 125, endPoint x: 131, endPoint y: 129, distance: 4.4
click at [131, 125] on label "PRL - Driver Safety Booklet (Whilst Delivering)" at bounding box center [170, 125] width 80 height 6
click at [128, 125] on input "PRL - Driver Safety Booklet (Whilst Delivering)" at bounding box center [125, 124] width 4 height 4
checkbox input "true"
click at [131, 132] on label "PRL - Driver Safety Booklet (Whilst Driving)" at bounding box center [167, 131] width 75 height 6
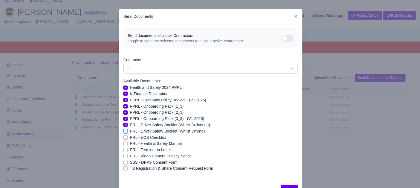
click at [128, 132] on input "PRL - Driver Safety Booklet (Whilst Driving)" at bounding box center [125, 130] width 4 height 4
checkbox input "true"
click at [130, 146] on label "PRL - Health & Safety Manual" at bounding box center [156, 143] width 52 height 6
click at [128, 145] on input "PRL - Health & Safety Manual" at bounding box center [125, 142] width 4 height 4
checkbox input "true"
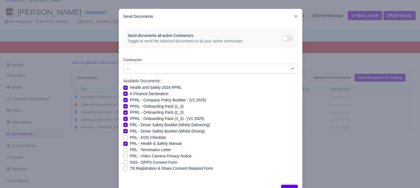
click at [131, 157] on label "PRL - Video Camera Privacy Notice" at bounding box center [160, 156] width 61 height 6
click at [128, 157] on input "PRL - Video Camera Privacy Notice" at bounding box center [125, 155] width 4 height 4
checkbox input "true"
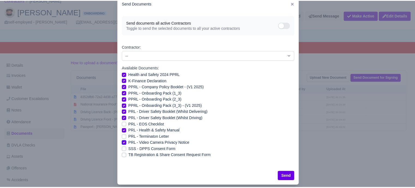
scroll to position [20, 0]
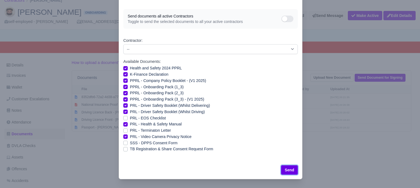
click at [290, 171] on button "Send" at bounding box center [289, 169] width 17 height 9
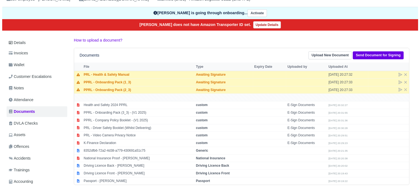
scroll to position [55, 0]
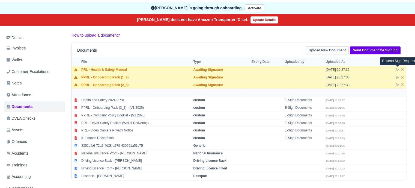
drag, startPoint x: 397, startPoint y: 70, endPoint x: 350, endPoint y: 62, distance: 46.8
click at [397, 69] on icon at bounding box center [398, 69] width 4 height 4
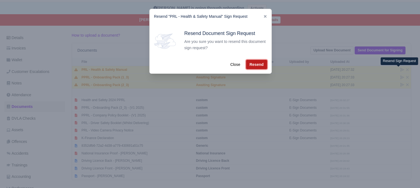
click at [249, 64] on button "Resend" at bounding box center [256, 64] width 21 height 9
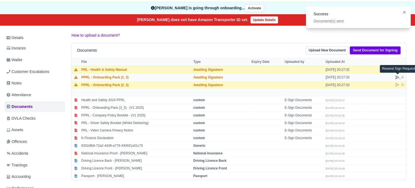
click at [399, 76] on icon at bounding box center [397, 77] width 3 height 3
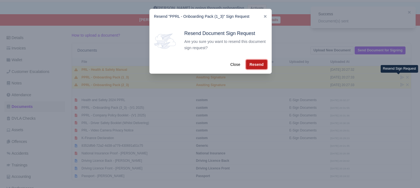
click at [262, 63] on button "Resend" at bounding box center [256, 64] width 21 height 9
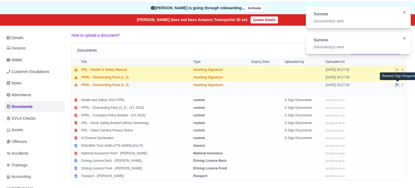
click at [397, 84] on icon at bounding box center [398, 84] width 4 height 4
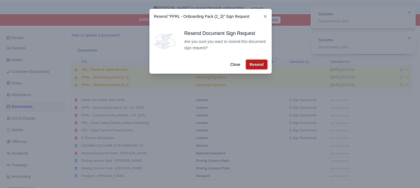
click at [260, 65] on button "Resend" at bounding box center [256, 64] width 21 height 9
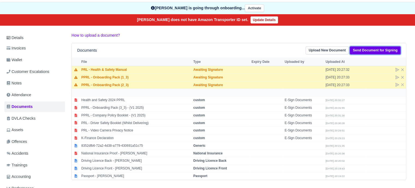
click at [369, 50] on link "Send Document for Signing" at bounding box center [375, 50] width 51 height 8
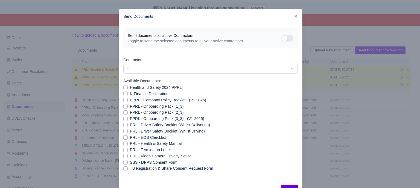
click at [130, 131] on label "PRL - Driver Safety Booklet (Whilst Driving)" at bounding box center [167, 131] width 75 height 6
click at [123, 131] on input "PRL - Driver Safety Booklet (Whilst Driving)" at bounding box center [125, 130] width 4 height 4
checkbox input "true"
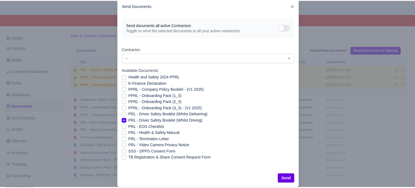
scroll to position [20, 0]
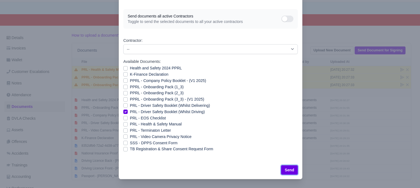
click at [290, 171] on button "Send" at bounding box center [289, 169] width 17 height 9
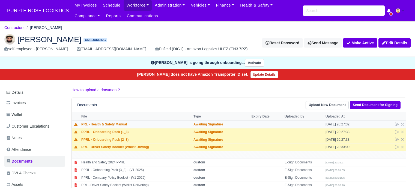
scroll to position [55, 0]
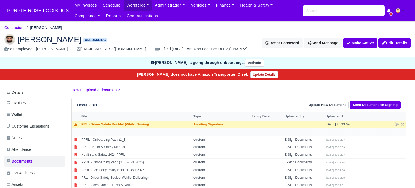
scroll to position [55, 0]
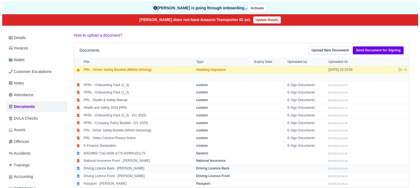
scroll to position [82, 0]
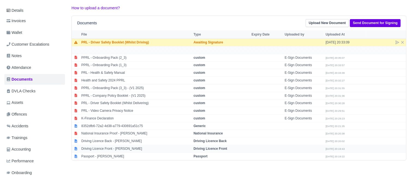
click at [211, 147] on strong "Driving Licence Front" at bounding box center [211, 149] width 34 height 4
select select "driving-licence-front"
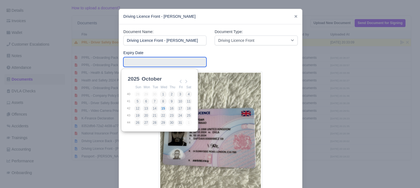
click at [179, 60] on input "Use the arrow keys to pick a date" at bounding box center [164, 62] width 83 height 10
click at [137, 78] on select "2025 2026 2027 2028 2029 2030 2031 2032 2033 2034 2035 2036 2037 2038 2039 2040…" at bounding box center [138, 81] width 25 height 11
click at [146, 80] on select "January February March April May June July August September October November De…" at bounding box center [158, 81] width 36 height 11
click at [141, 75] on select "January February March April May June July August September October November De…" at bounding box center [158, 80] width 36 height 11
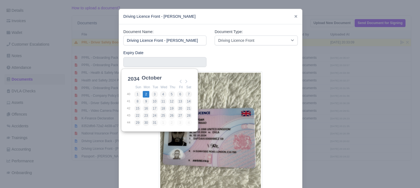
type input "[DATE]"
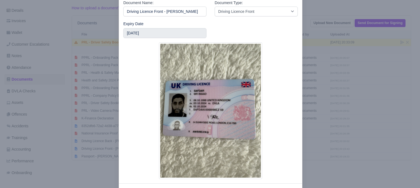
scroll to position [52, 0]
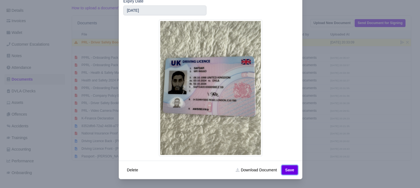
click at [288, 169] on button "Save" at bounding box center [289, 169] width 16 height 9
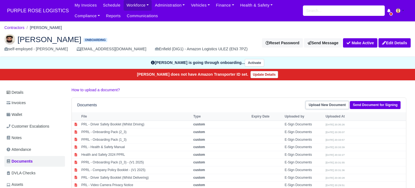
click at [325, 103] on link "Upload New Document" at bounding box center [327, 105] width 43 height 8
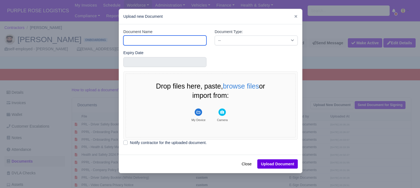
click at [169, 36] on input "Document Name" at bounding box center [164, 41] width 83 height 10
type input "Driver License"
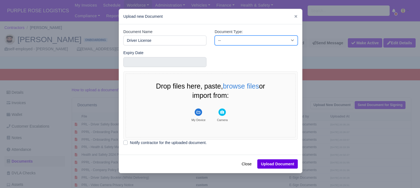
click at [220, 41] on select "-- Accounting Engagement Letter Age Verification Confirmation Background Check …" at bounding box center [255, 41] width 83 height 10
select select "driver-licence-declaration"
click at [214, 36] on select "-- Accounting Engagement Letter Age Verification Confirmation Background Check …" at bounding box center [255, 41] width 83 height 10
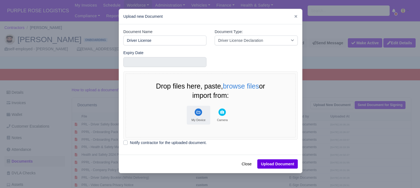
click at [200, 122] on button "My Device" at bounding box center [198, 115] width 23 height 19
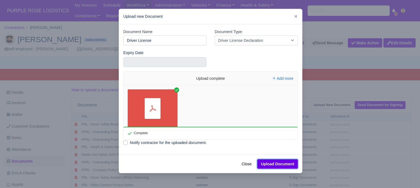
click at [278, 163] on button "Upload Document" at bounding box center [277, 163] width 40 height 9
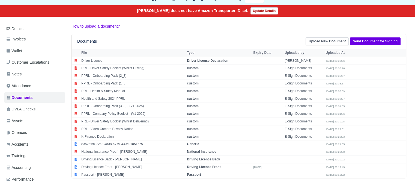
scroll to position [27, 0]
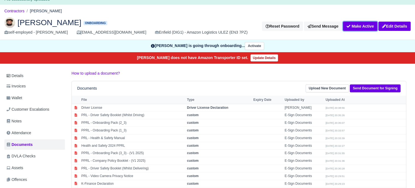
click at [359, 26] on button "Make Active" at bounding box center [360, 26] width 34 height 9
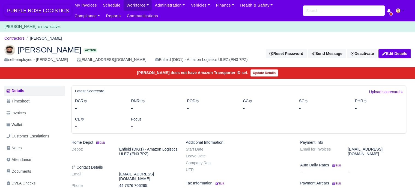
click at [34, 11] on span "PURPLE ROSE LOGISTICS" at bounding box center [37, 10] width 67 height 11
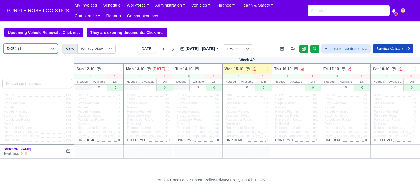
click at [40, 49] on select "DXE1 (1) DIG1 (224) DAK1 (1) GIMD (73)" at bounding box center [30, 49] width 55 height 10
select select "1"
click at [3, 44] on select "DXE1 (1) DIG1 (224) DAK1 (1) GIMD (73)" at bounding box center [30, 49] width 55 height 10
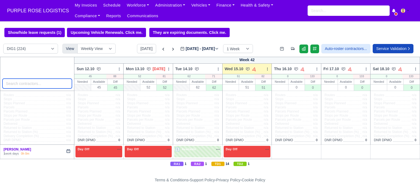
click at [39, 86] on input "search" at bounding box center [36, 84] width 69 height 10
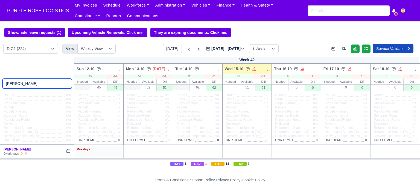
type input "imaad"
click at [102, 151] on div "Max days" at bounding box center [98, 149] width 45 height 5
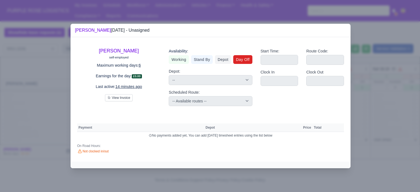
click at [248, 61] on link "Day Off" at bounding box center [242, 59] width 19 height 9
select select
select select "na"
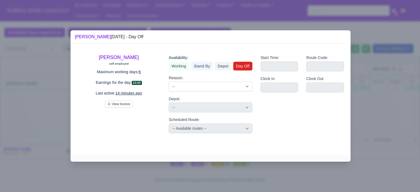
click at [369, 97] on div at bounding box center [210, 96] width 420 height 192
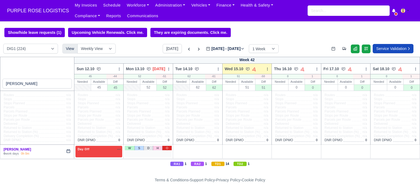
click at [165, 150] on link "O" at bounding box center [167, 148] width 10 height 4
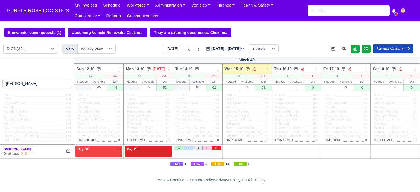
drag, startPoint x: 215, startPoint y: 147, endPoint x: 225, endPoint y: 149, distance: 10.9
click at [215, 147] on link "O" at bounding box center [216, 148] width 10 height 4
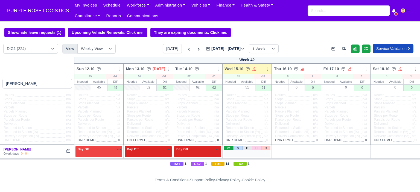
click at [225, 149] on link "W" at bounding box center [228, 148] width 10 height 4
click at [242, 152] on div "1 Available na" at bounding box center [247, 150] width 45 height 6
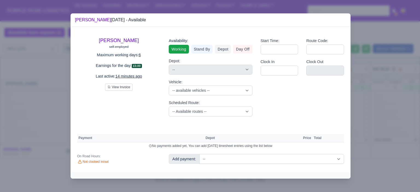
click at [387, 127] on div at bounding box center [210, 96] width 420 height 192
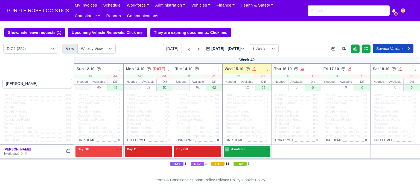
click at [247, 151] on div "1 Available na" at bounding box center [247, 149] width 45 height 5
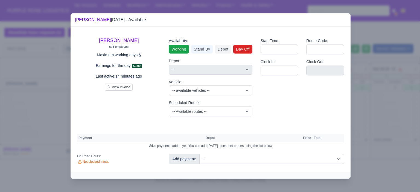
click at [243, 50] on link "Day Off" at bounding box center [242, 49] width 19 height 9
select select "na"
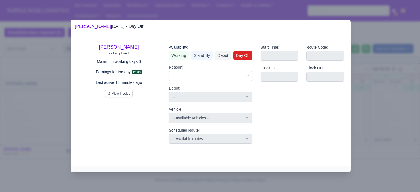
click at [374, 95] on div at bounding box center [210, 96] width 420 height 192
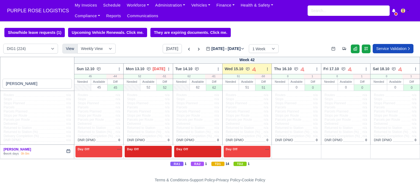
click at [193, 152] on div "Day Off Available" at bounding box center [197, 149] width 45 height 5
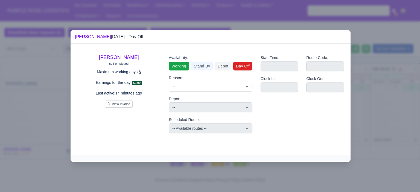
click at [182, 68] on link "Working" at bounding box center [179, 66] width 20 height 9
select select
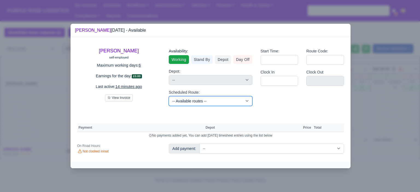
click at [192, 104] on select "-- Available routes -- Standard Parcel - Block of 6 Hours - (SD6) AmFlex RTS Ve…" at bounding box center [210, 101] width 83 height 10
select select "6"
click at [169, 96] on select "-- Available routes -- Standard Parcel - Block of 6 Hours - (SD6) AmFlex RTS Ve…" at bounding box center [210, 101] width 83 height 10
select select
select select "6"
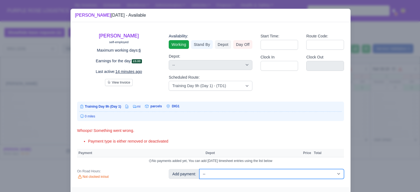
click at [232, 175] on select "-- Additional Hour Support (£14.50) Additional Hour Support (Walkers) (£13.50) …" at bounding box center [271, 174] width 145 height 10
click at [199, 169] on select "-- Additional Hour Support (£14.50) Additional Hour Support (Walkers) (£13.50) …" at bounding box center [271, 174] width 145 height 10
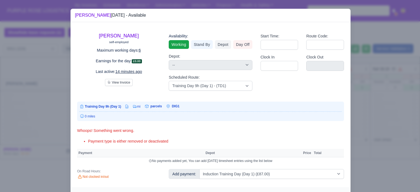
select select "1"
select select
select select "6"
select select "1"
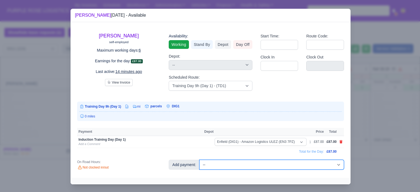
click at [249, 167] on select "-- Additional Hour Support (£14.50) Additional Hour Support (Walkers) (£13.50) …" at bounding box center [271, 165] width 145 height 10
select select "103"
click at [199, 160] on select "-- Additional Hour Support (£14.50) Additional Hour Support (Walkers) (£13.50) …" at bounding box center [271, 165] width 145 height 10
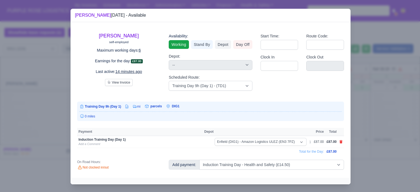
select select
select select "6"
select select "1"
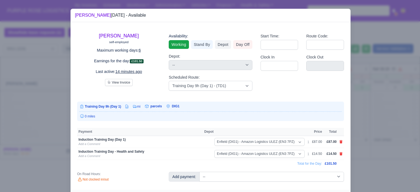
click at [368, 152] on div at bounding box center [210, 96] width 420 height 192
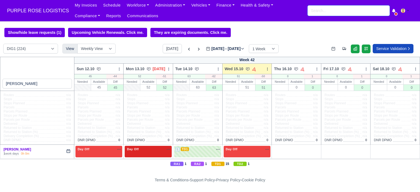
click at [326, 10] on input "search" at bounding box center [348, 10] width 82 height 10
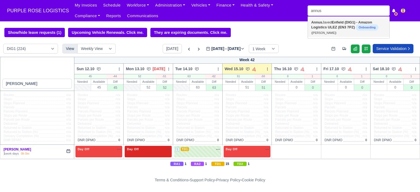
click at [332, 25] on strong "Enfield (DIG1) - Amazon Logistics ULEZ (EN3 7PZ)" at bounding box center [341, 24] width 61 height 9
type input "[PERSON_NAME]"
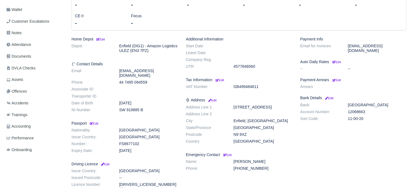
scroll to position [109, 0]
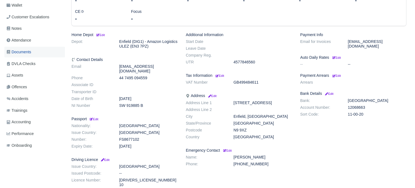
click at [25, 51] on span "Documents" at bounding box center [19, 52] width 25 height 6
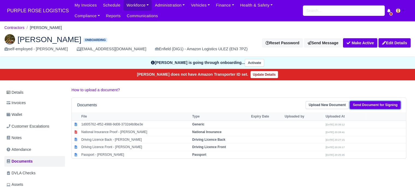
click at [370, 102] on link "Send Document for Signing" at bounding box center [375, 105] width 51 height 8
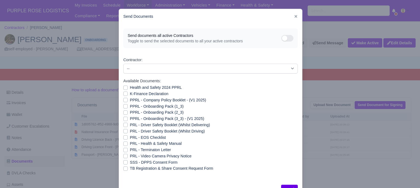
click at [132, 87] on label "Health and Safety 2024 PPRL" at bounding box center [156, 87] width 52 height 6
click at [128, 87] on input "Health and Safety 2024 PPRL" at bounding box center [125, 86] width 4 height 4
checkbox input "true"
click at [132, 93] on label "K-Finance Declaration" at bounding box center [149, 94] width 39 height 6
click at [128, 93] on input "K-Finance Declaration" at bounding box center [125, 93] width 4 height 4
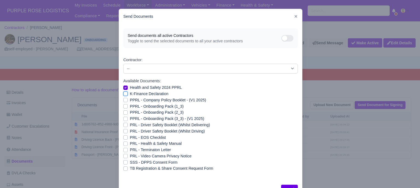
checkbox input "true"
click at [131, 101] on label "PPRL - Company Policy Booklet - (V1 2025)" at bounding box center [168, 100] width 76 height 6
click at [128, 101] on input "PPRL - Company Policy Booklet - (V1 2025)" at bounding box center [125, 99] width 4 height 4
checkbox input "true"
click at [130, 106] on label "PPRL - Onboarding Pack (1_3)" at bounding box center [157, 106] width 54 height 6
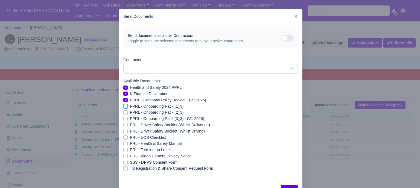
click at [128, 106] on input "PPRL - Onboarding Pack (1_3)" at bounding box center [125, 105] width 4 height 4
checkbox input "true"
drag, startPoint x: 129, startPoint y: 110, endPoint x: 129, endPoint y: 113, distance: 3.3
click at [130, 111] on label "PPRL - Onboarding Pack (2_3)" at bounding box center [157, 112] width 54 height 6
click at [128, 111] on input "PPRL - Onboarding Pack (2_3)" at bounding box center [125, 111] width 4 height 4
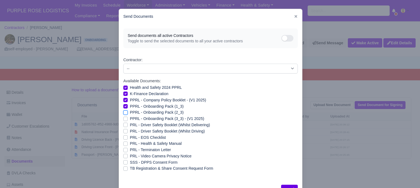
checkbox input "true"
click at [130, 118] on label "PPRL - Onboarding Pack (3_3) - (V1 2025)" at bounding box center [167, 119] width 74 height 6
click at [128, 118] on input "PPRL - Onboarding Pack (3_3) - (V1 2025)" at bounding box center [125, 118] width 4 height 4
checkbox input "true"
click at [130, 122] on label "PRL - Driver Safety Booklet (Whilst Delivering)" at bounding box center [170, 125] width 80 height 6
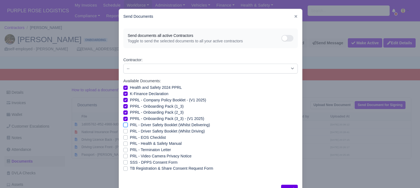
click at [128, 122] on input "PRL - Driver Safety Booklet (Whilst Delivering)" at bounding box center [125, 124] width 4 height 4
checkbox input "true"
click at [132, 129] on label "PRL - Driver Safety Booklet (Whilst Driving)" at bounding box center [167, 131] width 75 height 6
click at [128, 129] on input "PRL - Driver Safety Booklet (Whilst Driving)" at bounding box center [125, 130] width 4 height 4
checkbox input "true"
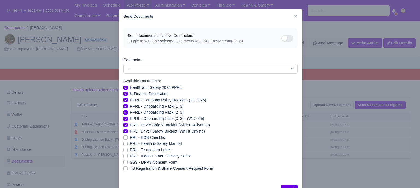
click at [134, 144] on label "PRL - Health & Safety Manual" at bounding box center [156, 143] width 52 height 6
click at [128, 144] on input "PRL - Health & Safety Manual" at bounding box center [125, 142] width 4 height 4
checkbox input "true"
click at [135, 157] on label "PRL - Video Camera Privacy Notice" at bounding box center [160, 156] width 61 height 6
click at [128, 157] on input "PRL - Video Camera Privacy Notice" at bounding box center [125, 155] width 4 height 4
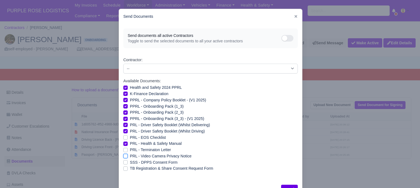
checkbox input "true"
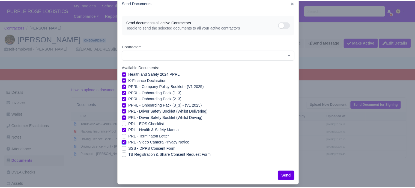
scroll to position [20, 0]
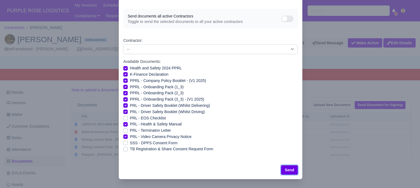
click at [290, 171] on button "Send" at bounding box center [289, 169] width 17 height 9
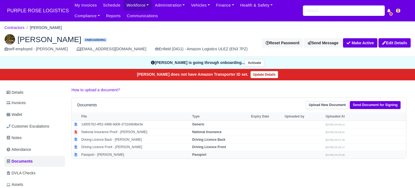
click at [194, 156] on strong "Passport" at bounding box center [199, 155] width 14 height 4
select select "passport"
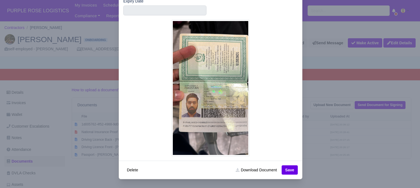
click at [332, 117] on div at bounding box center [210, 94] width 420 height 188
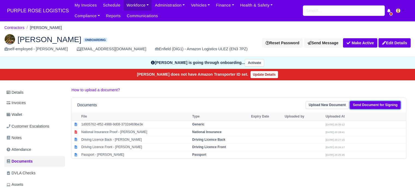
click at [379, 102] on link "Send Document for Signing" at bounding box center [375, 105] width 51 height 8
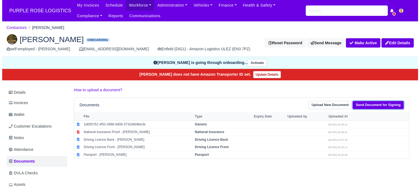
scroll to position [20, 0]
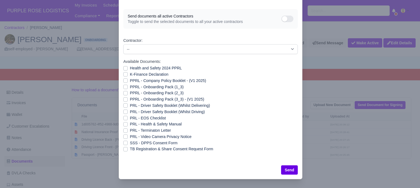
click at [300, 70] on form "Send Documents Send documents all active Contractors Toggle to send the selecte…" at bounding box center [211, 84] width 184 height 190
click at [338, 71] on div at bounding box center [210, 94] width 420 height 188
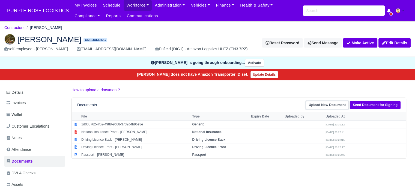
click at [339, 105] on link "Upload New Document" at bounding box center [327, 105] width 43 height 8
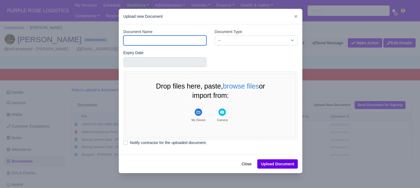
click at [145, 41] on input "Document Name" at bounding box center [164, 41] width 83 height 10
type input "RTW"
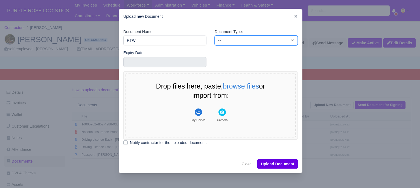
click at [220, 44] on select "-- Accounting Engagement Letter Age Verification Confirmation Background Check …" at bounding box center [255, 41] width 83 height 10
select select "right-to-work"
click at [214, 36] on select "-- Accounting Engagement Letter Age Verification Confirmation Background Check …" at bounding box center [255, 41] width 83 height 10
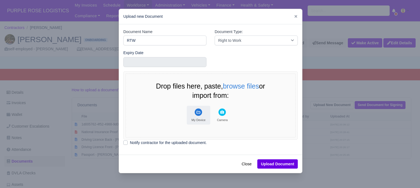
click at [201, 112] on button "My Device" at bounding box center [198, 115] width 23 height 19
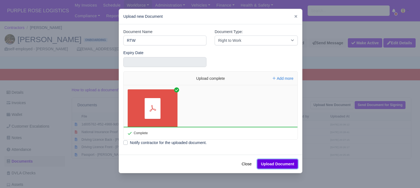
click at [283, 164] on button "Upload Document" at bounding box center [277, 163] width 40 height 9
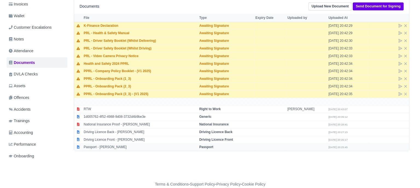
scroll to position [117, 0]
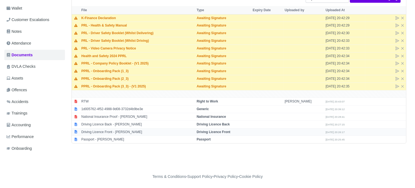
click at [214, 130] on strong "Driving Licence Front" at bounding box center [214, 132] width 34 height 4
select select "driving-licence-front"
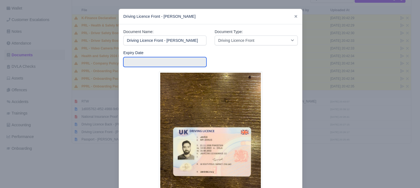
click at [176, 62] on input "text" at bounding box center [164, 62] width 83 height 10
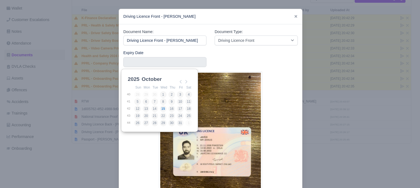
click at [136, 79] on select "2025 2026 2027 2028 2029 2030 2031 2032 2033 2034 2035 2036 2037 2038 2039 2040…" at bounding box center [138, 81] width 25 height 11
click at [159, 79] on select "January February March April May June July August September October November De…" at bounding box center [158, 81] width 36 height 11
type input "[DATE]"
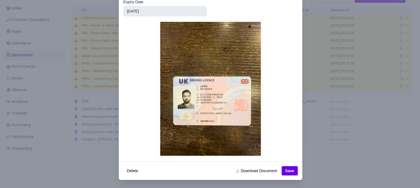
scroll to position [52, 0]
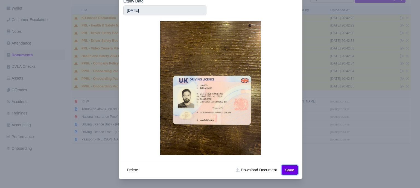
click at [287, 169] on button "Save" at bounding box center [289, 169] width 16 height 9
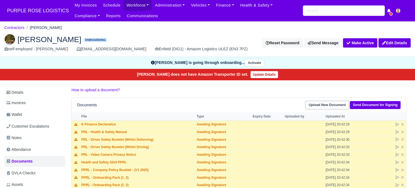
click at [319, 101] on link "Upload New Document" at bounding box center [327, 105] width 43 height 8
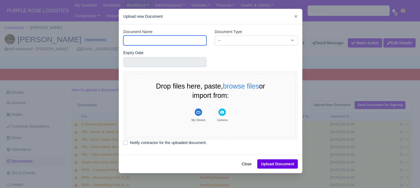
click at [182, 43] on input "Document Name" at bounding box center [164, 41] width 83 height 10
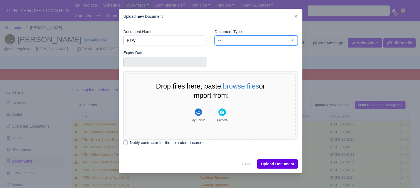
click at [221, 41] on select "-- Accounting Engagement Letter Age Verification Confirmation Background Check …" at bounding box center [255, 41] width 83 height 10
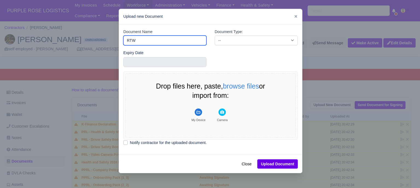
click at [199, 41] on input "RTW" at bounding box center [164, 41] width 83 height 10
type input "Driver License"
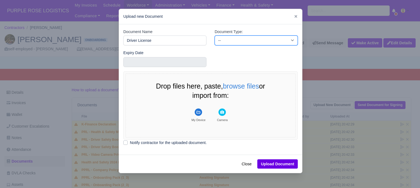
click at [217, 40] on select "-- Accounting Engagement Letter Age Verification Confirmation Background Check …" at bounding box center [255, 41] width 83 height 10
select select "driver-licence-declaration"
click at [214, 36] on select "-- Accounting Engagement Letter Age Verification Confirmation Background Check …" at bounding box center [255, 41] width 83 height 10
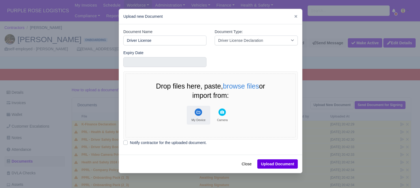
click at [194, 114] on rect "File Uploader" at bounding box center [197, 111] width 7 height 7
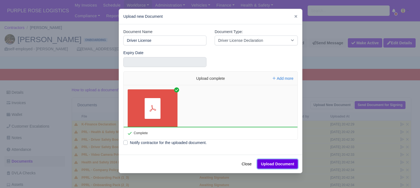
click at [281, 164] on button "Upload Document" at bounding box center [277, 163] width 40 height 9
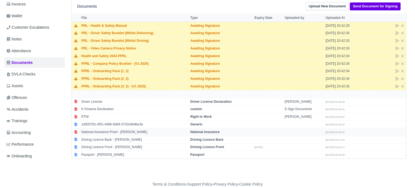
scroll to position [82, 0]
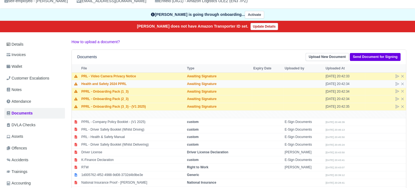
scroll to position [55, 0]
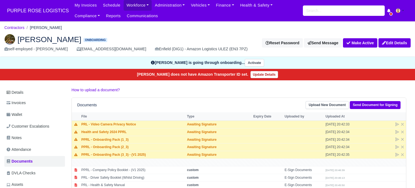
scroll to position [55, 0]
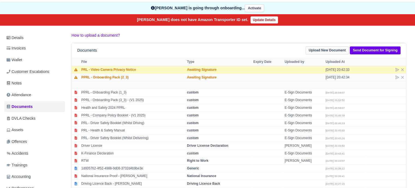
scroll to position [55, 0]
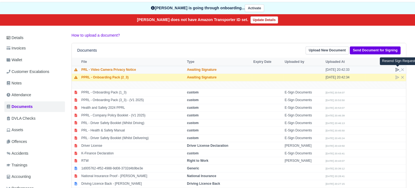
click at [398, 70] on icon at bounding box center [397, 69] width 3 height 3
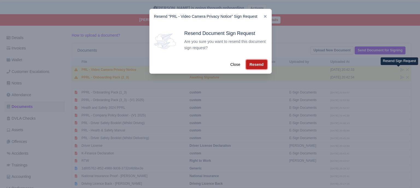
drag, startPoint x: 250, startPoint y: 63, endPoint x: 257, endPoint y: 64, distance: 6.4
click at [250, 63] on button "Resend" at bounding box center [256, 64] width 21 height 9
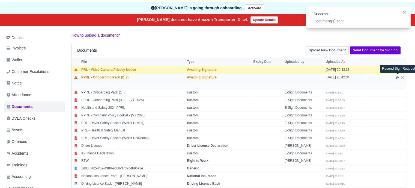
click at [398, 78] on icon at bounding box center [398, 77] width 4 height 4
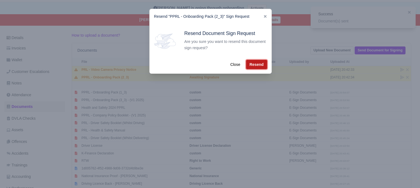
click at [259, 64] on button "Resend" at bounding box center [256, 64] width 21 height 9
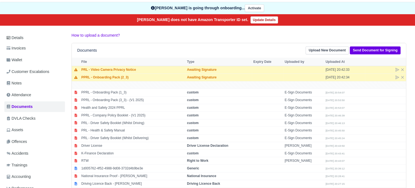
scroll to position [55, 0]
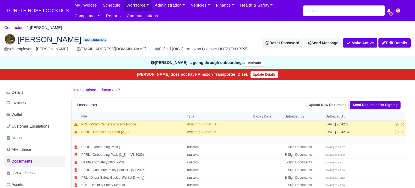
scroll to position [55, 0]
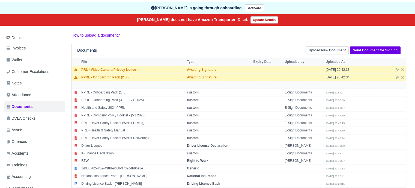
scroll to position [55, 0]
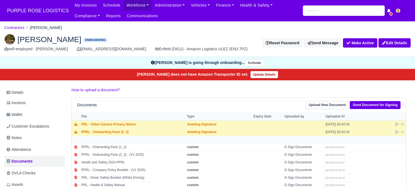
scroll to position [55, 0]
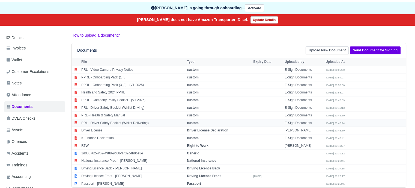
scroll to position [55, 0]
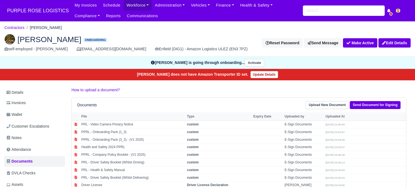
scroll to position [55, 0]
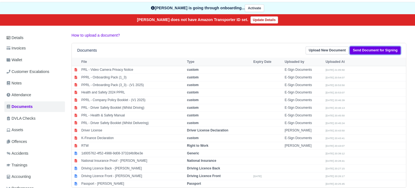
click at [378, 51] on link "Send Document for Signing" at bounding box center [375, 50] width 51 height 8
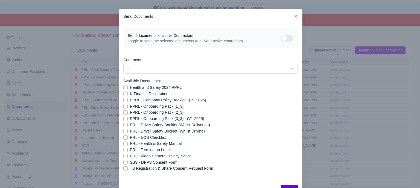
drag, startPoint x: 333, startPoint y: 145, endPoint x: 332, endPoint y: 140, distance: 5.1
click at [333, 145] on div at bounding box center [210, 94] width 420 height 188
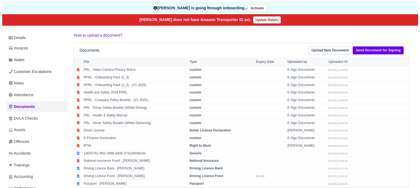
scroll to position [55, 0]
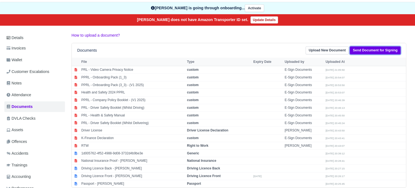
click at [373, 50] on link "Send Document for Signing" at bounding box center [375, 50] width 51 height 8
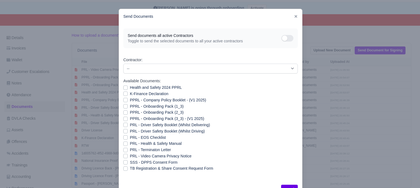
click at [130, 113] on label "PPRL - Onboarding Pack (2_3)" at bounding box center [157, 112] width 54 height 6
click at [124, 113] on input "PPRL - Onboarding Pack (2_3)" at bounding box center [125, 111] width 4 height 4
checkbox input "true"
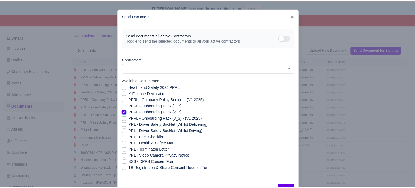
scroll to position [20, 0]
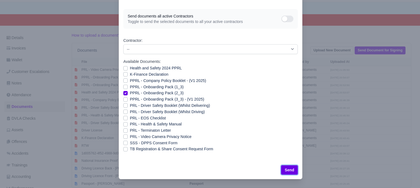
click at [286, 168] on button "Send" at bounding box center [289, 169] width 17 height 9
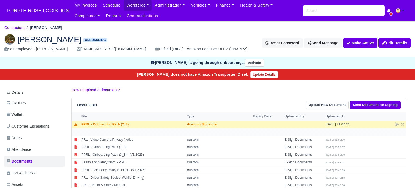
scroll to position [55, 0]
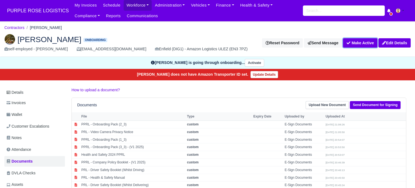
click at [359, 43] on button "Make Active" at bounding box center [360, 42] width 34 height 9
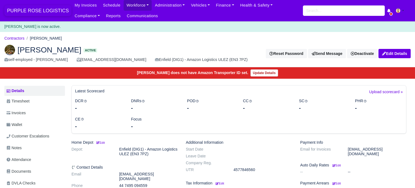
click at [33, 10] on span "PURPLE ROSE LOGISTICS" at bounding box center [37, 10] width 67 height 11
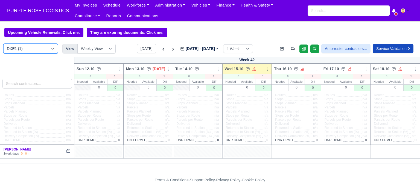
click at [40, 50] on select "DXE1 (1) DIG1 (225) DAK1 (1) GIMD (73)" at bounding box center [30, 49] width 55 height 10
select select "5"
click at [3, 44] on select "DXE1 (1) DIG1 (225) DAK1 (1) GIMD (73)" at bounding box center [30, 49] width 55 height 10
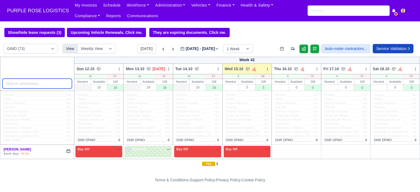
click at [38, 85] on input "search" at bounding box center [36, 84] width 69 height 10
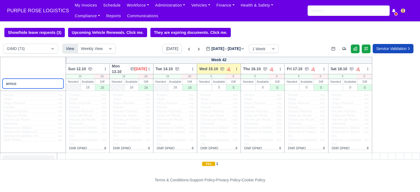
type input "annus"
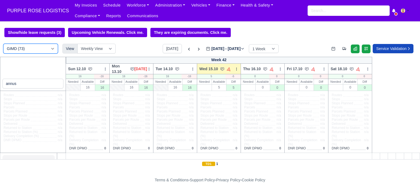
click at [52, 48] on select "DXE1 (1) DIG1 (225) DAK1 (1) GIMD (73)" at bounding box center [30, 49] width 55 height 10
select select "1"
click at [3, 44] on select "DXE1 (1) DIG1 (225) DAK1 (1) GIMD (73)" at bounding box center [30, 49] width 55 height 10
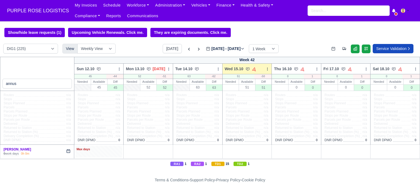
click at [111, 151] on div "Max days" at bounding box center [98, 149] width 45 height 5
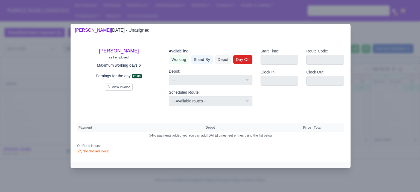
click at [244, 61] on link "Day Off" at bounding box center [242, 59] width 19 height 9
select select
select select "na"
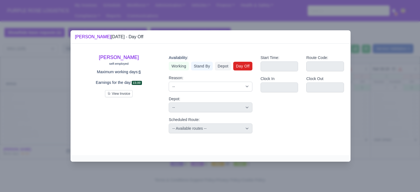
click at [374, 162] on div at bounding box center [210, 96] width 420 height 192
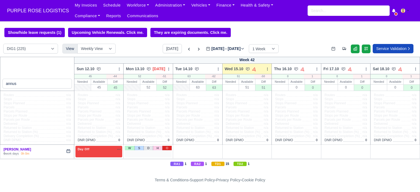
click at [167, 149] on link "O" at bounding box center [167, 148] width 10 height 4
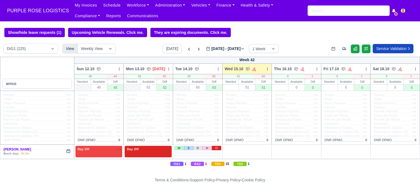
click at [216, 149] on link "O" at bounding box center [216, 148] width 10 height 4
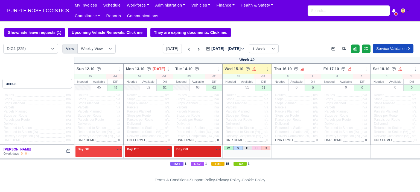
click at [240, 151] on div "W S D H O" at bounding box center [246, 151] width 47 height 11
click at [227, 147] on link "W" at bounding box center [228, 148] width 10 height 4
click at [243, 152] on div "1 Available na" at bounding box center [247, 150] width 45 height 6
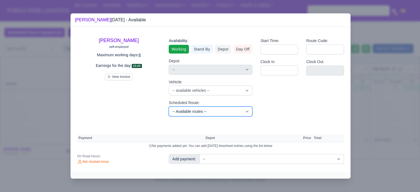
click at [218, 109] on select "-- Available routes -- Standard Parcel - Block of 6 Hours - (SD6) AmFlex RTS Ve…" at bounding box center [210, 112] width 83 height 10
select select "6"
click at [169, 107] on select "-- Available routes -- Standard Parcel - Block of 6 Hours - (SD6) AmFlex RTS Ve…" at bounding box center [210, 112] width 83 height 10
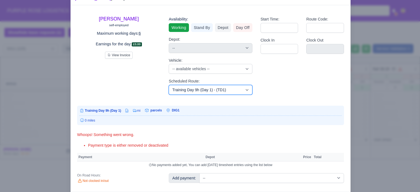
scroll to position [31, 0]
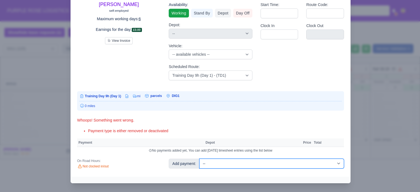
click at [261, 163] on select "-- Additional Hour Support (£14.50) Additional Hour Support (Walkers) (£13.50) …" at bounding box center [271, 164] width 145 height 10
select select "103"
click at [199, 159] on select "-- Additional Hour Support (£14.50) Additional Hour Support (Walkers) (£13.50) …" at bounding box center [271, 164] width 145 height 10
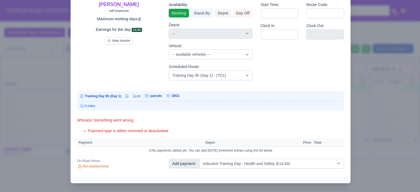
select select "1"
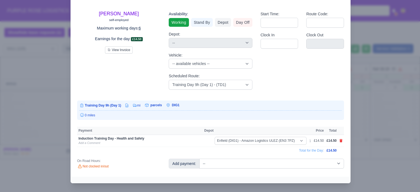
scroll to position [18, 0]
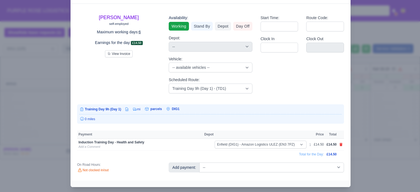
click at [361, 152] on div at bounding box center [210, 96] width 420 height 192
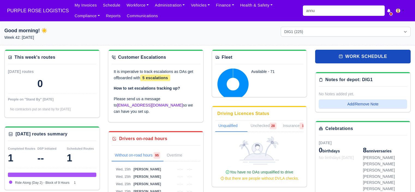
select select "1"
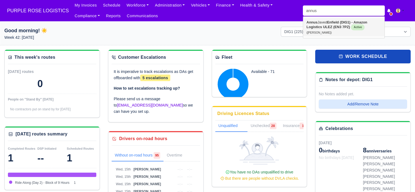
click at [327, 27] on strong "Enfield (DIG1) - Amazon Logistics ULEZ (EN3 7PZ)" at bounding box center [337, 24] width 61 height 9
type input "[PERSON_NAME]"
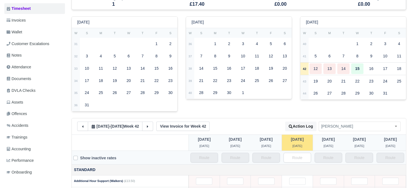
scroll to position [82, 0]
click at [32, 81] on link "Documents" at bounding box center [34, 78] width 61 height 11
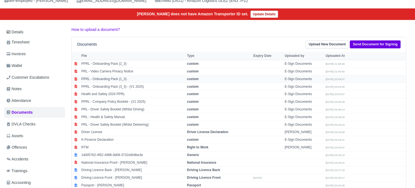
scroll to position [82, 0]
